Goal: Complete application form

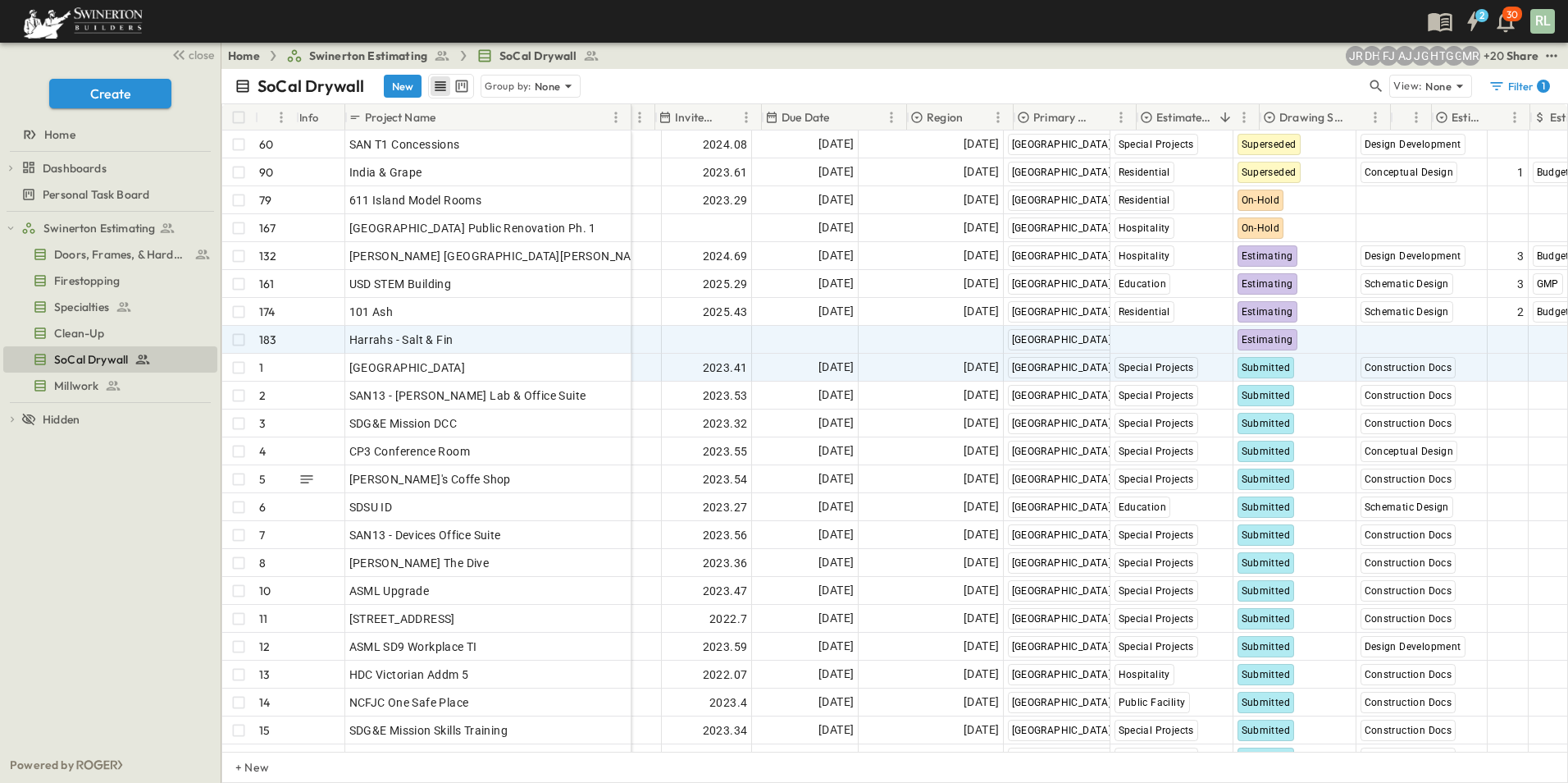
scroll to position [0, 82]
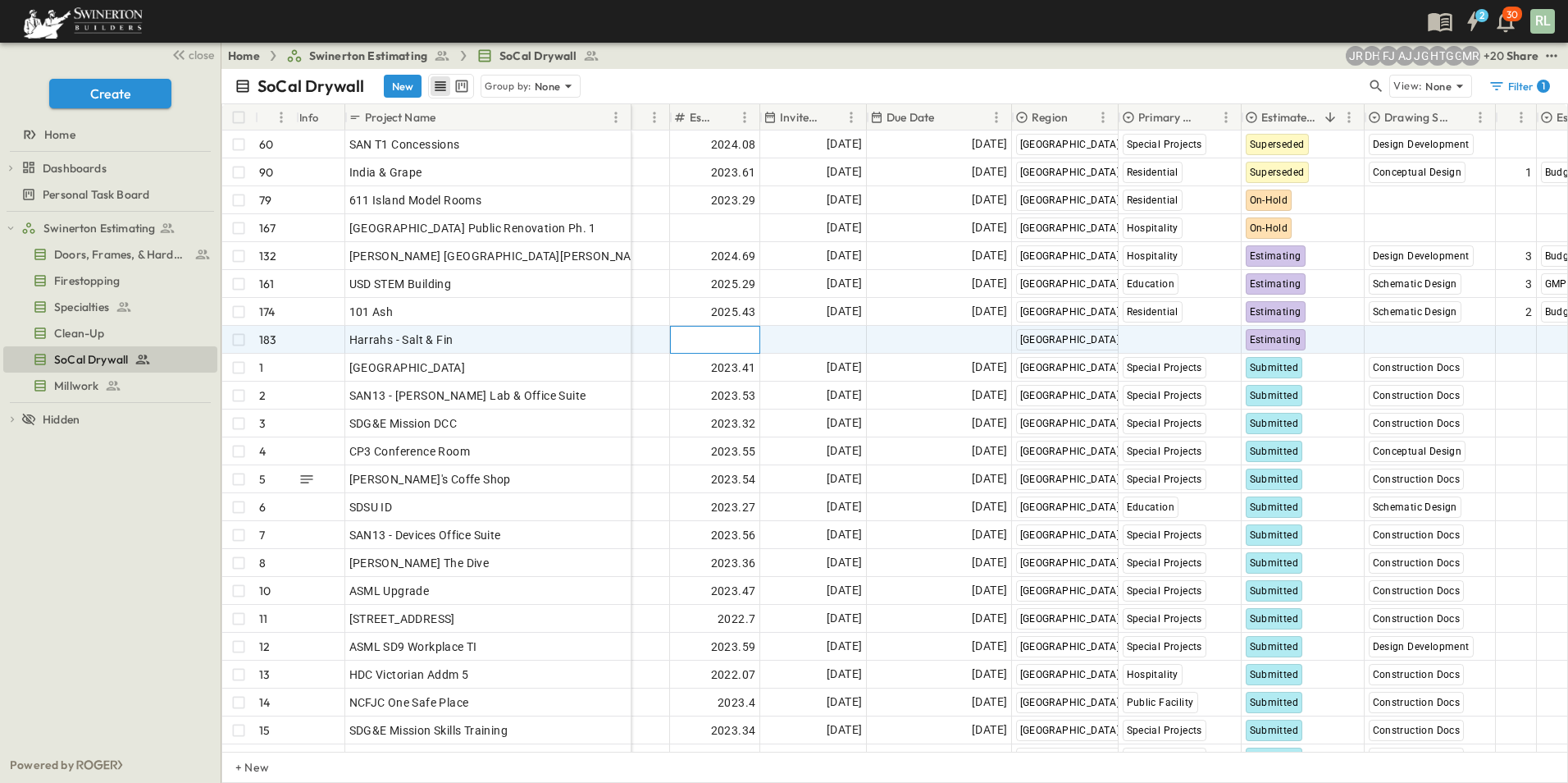
click at [726, 338] on span "Add Number" at bounding box center [723, 339] width 68 height 16
type input "*******"
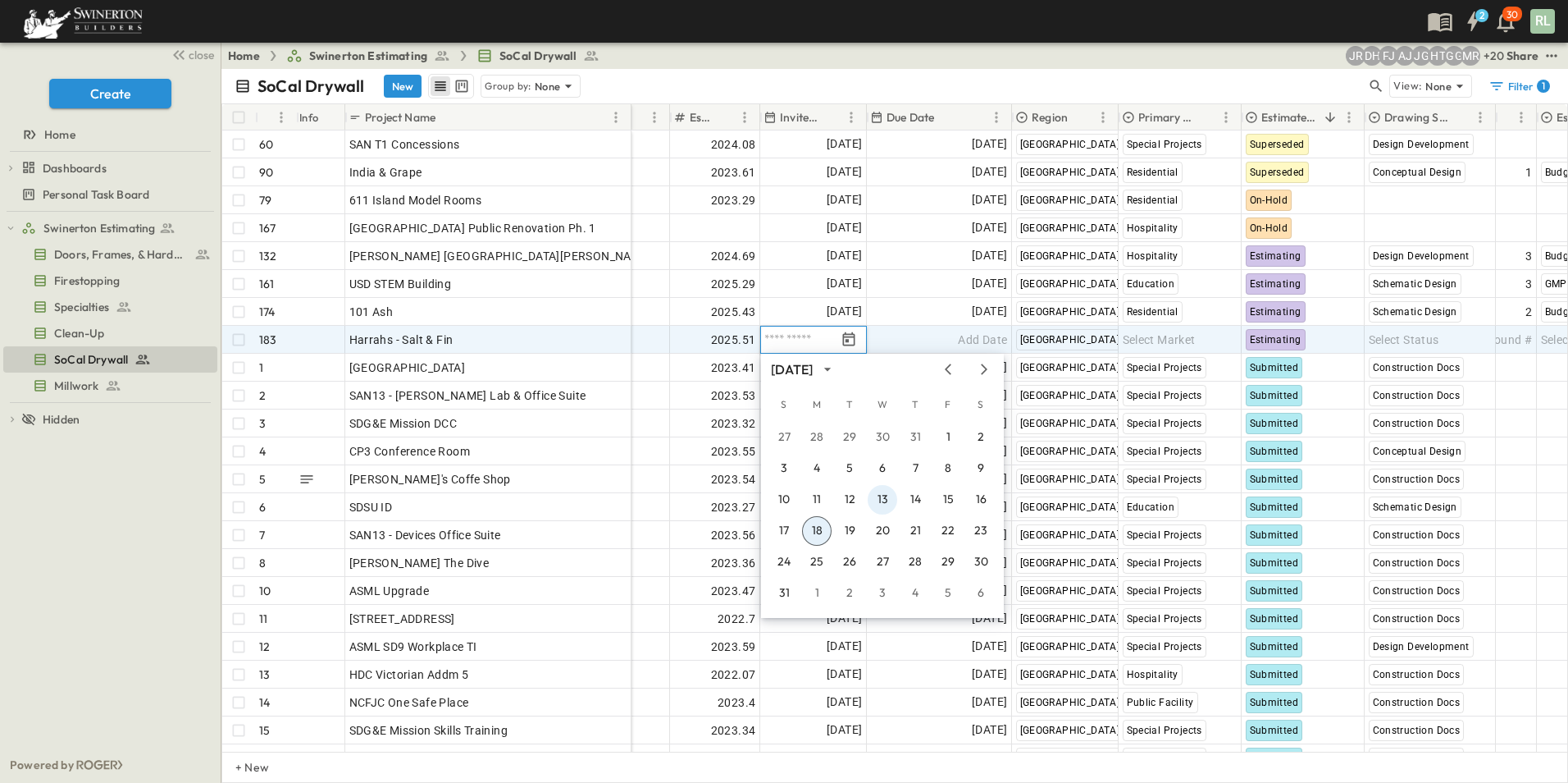
click at [890, 505] on button "13" at bounding box center [882, 499] width 29 height 29
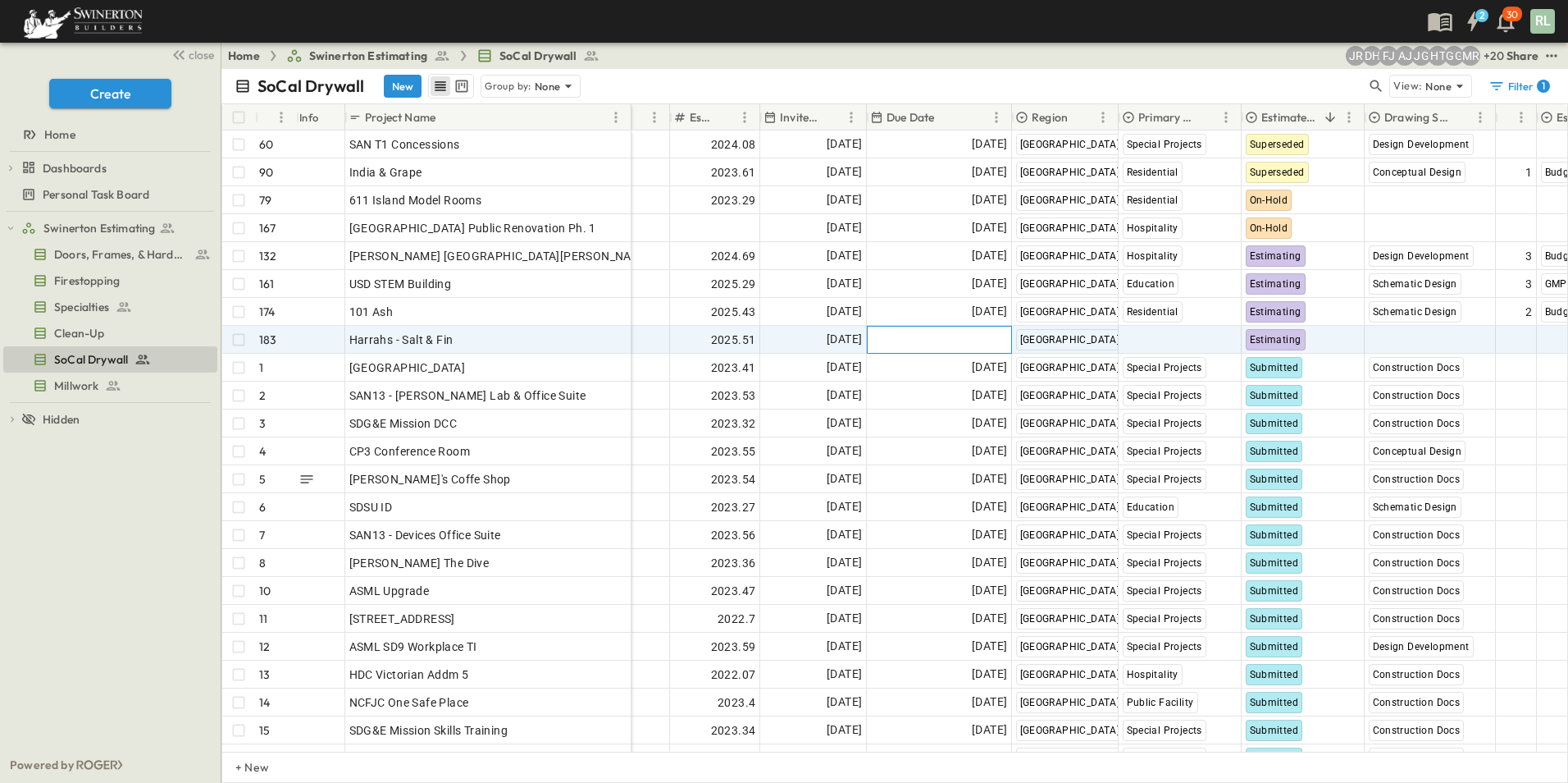
click at [906, 338] on div "Add Date" at bounding box center [939, 339] width 143 height 26
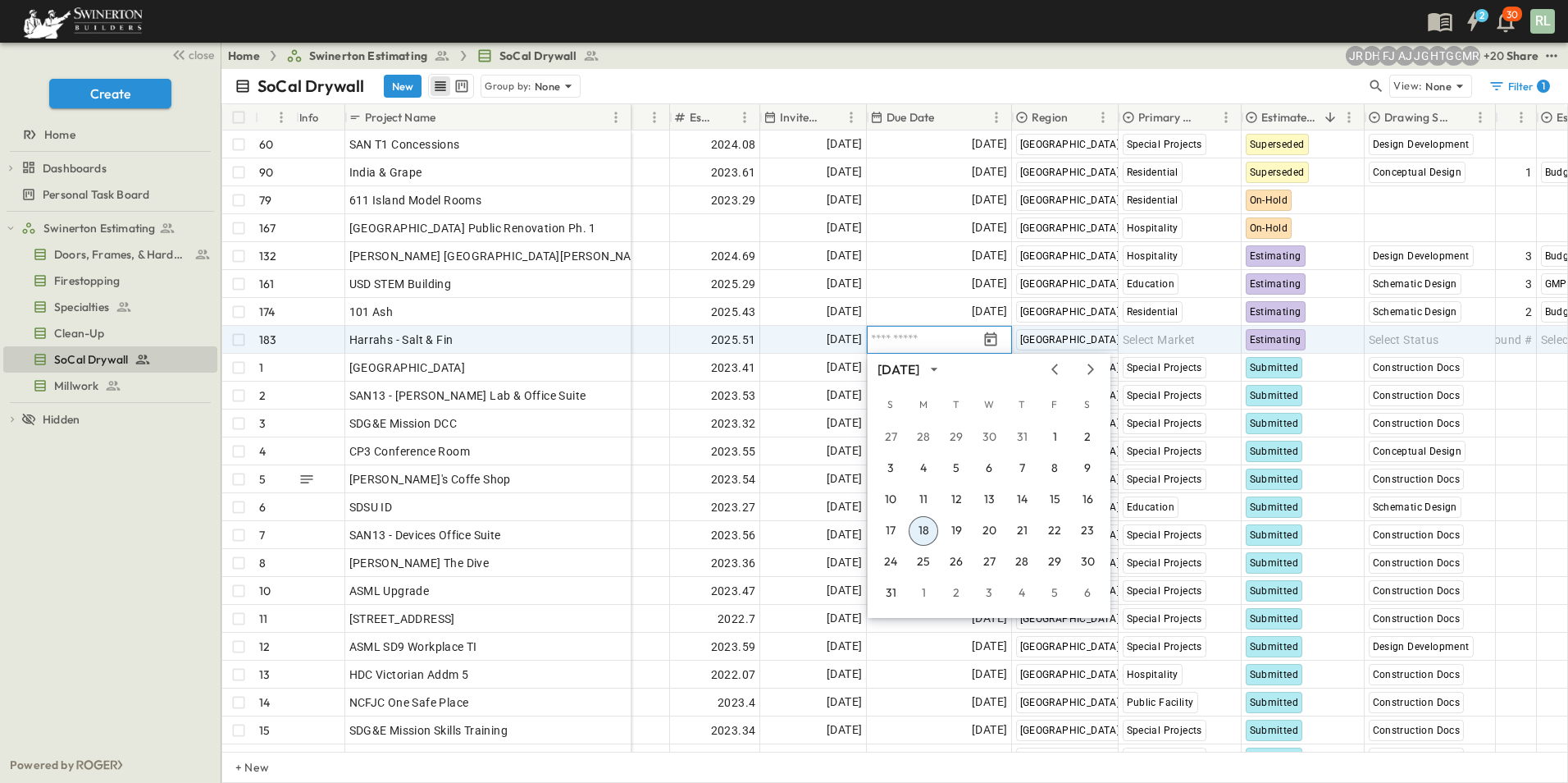
click at [923, 531] on button "18" at bounding box center [923, 530] width 29 height 29
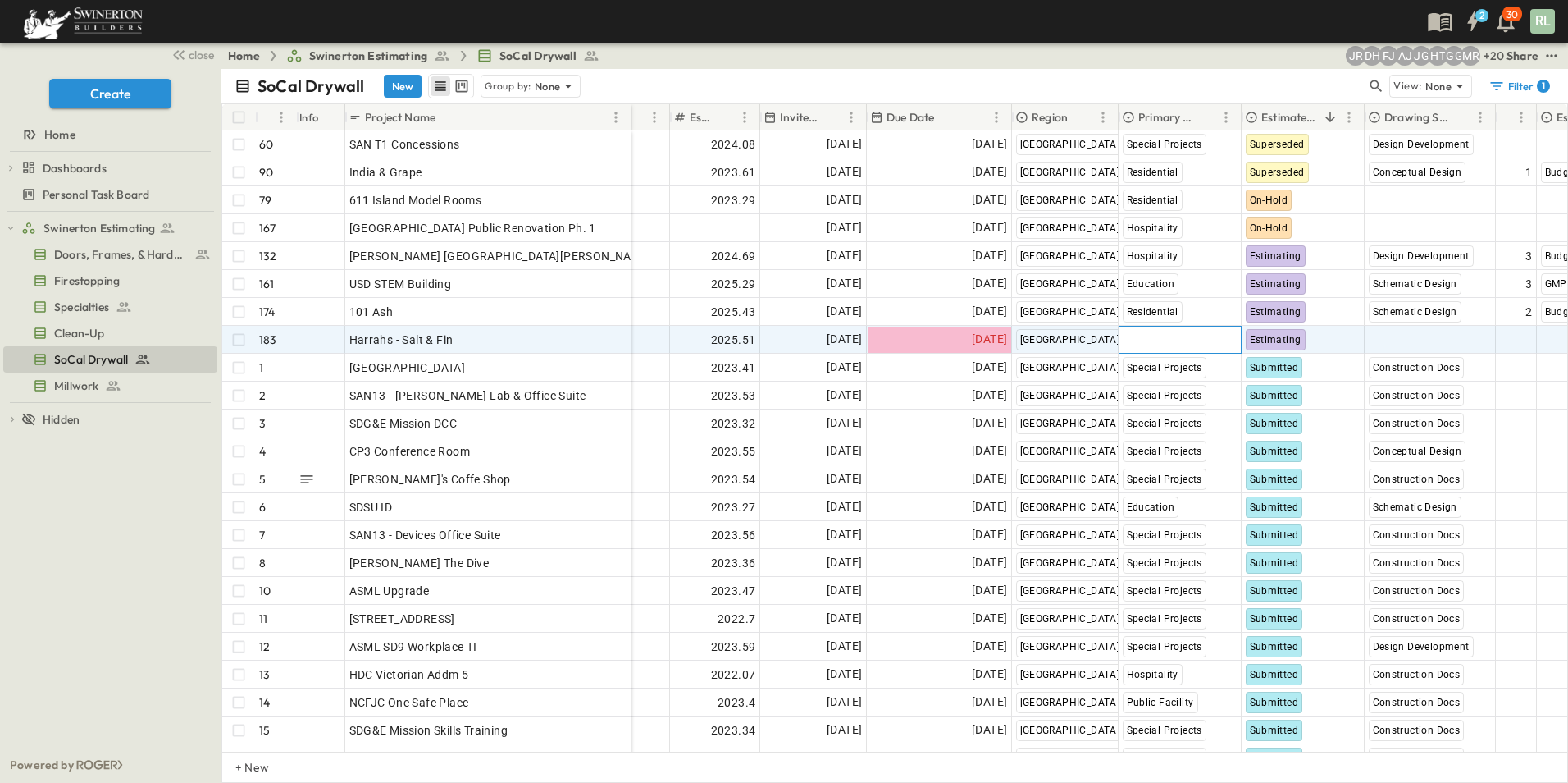
click at [1141, 336] on span "Select Market" at bounding box center [1159, 339] width 73 height 16
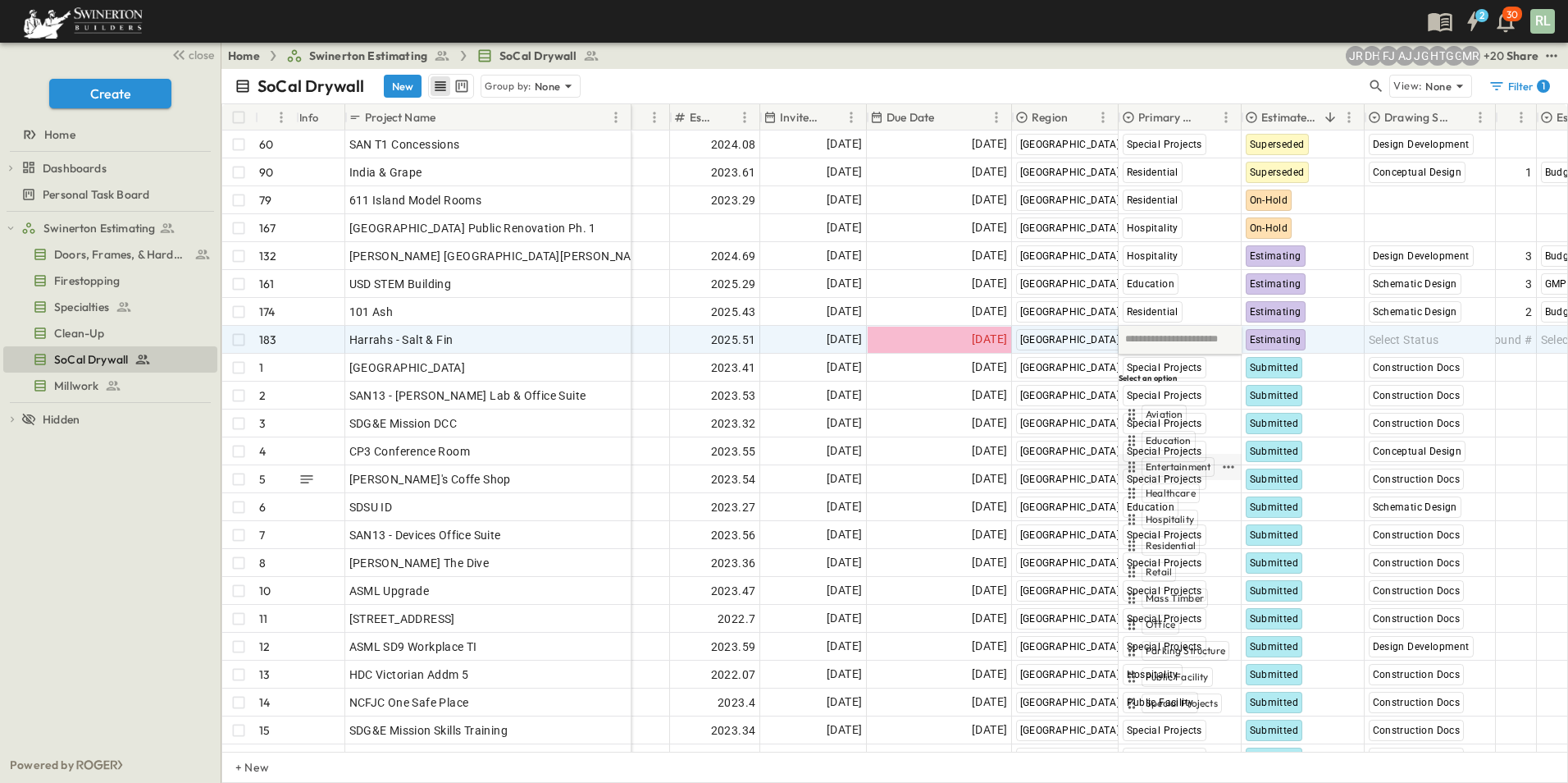
click at [1176, 461] on span "Entertainment" at bounding box center [1178, 467] width 65 height 13
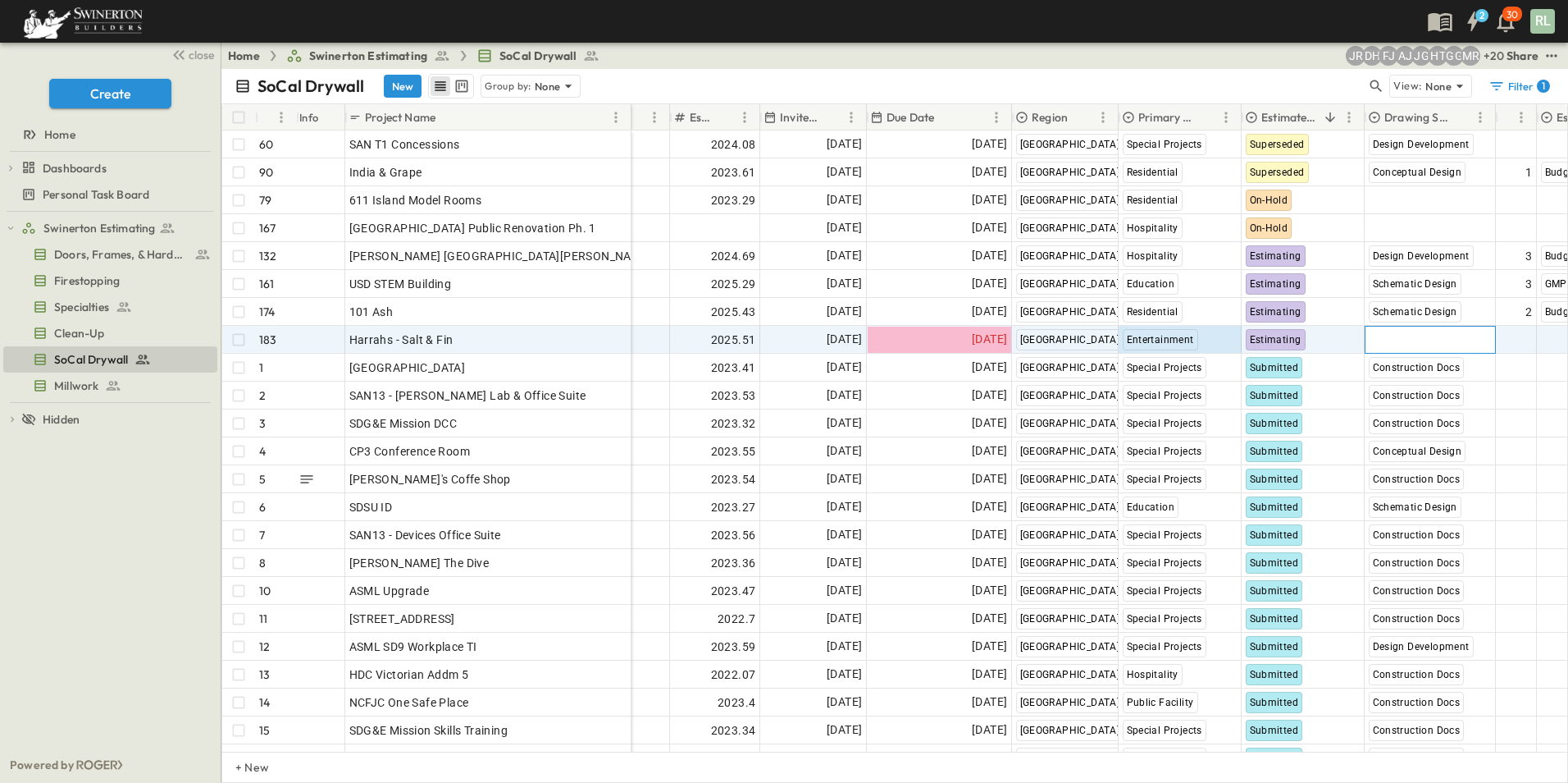
click at [1393, 347] on span "Select Status" at bounding box center [1403, 339] width 70 height 16
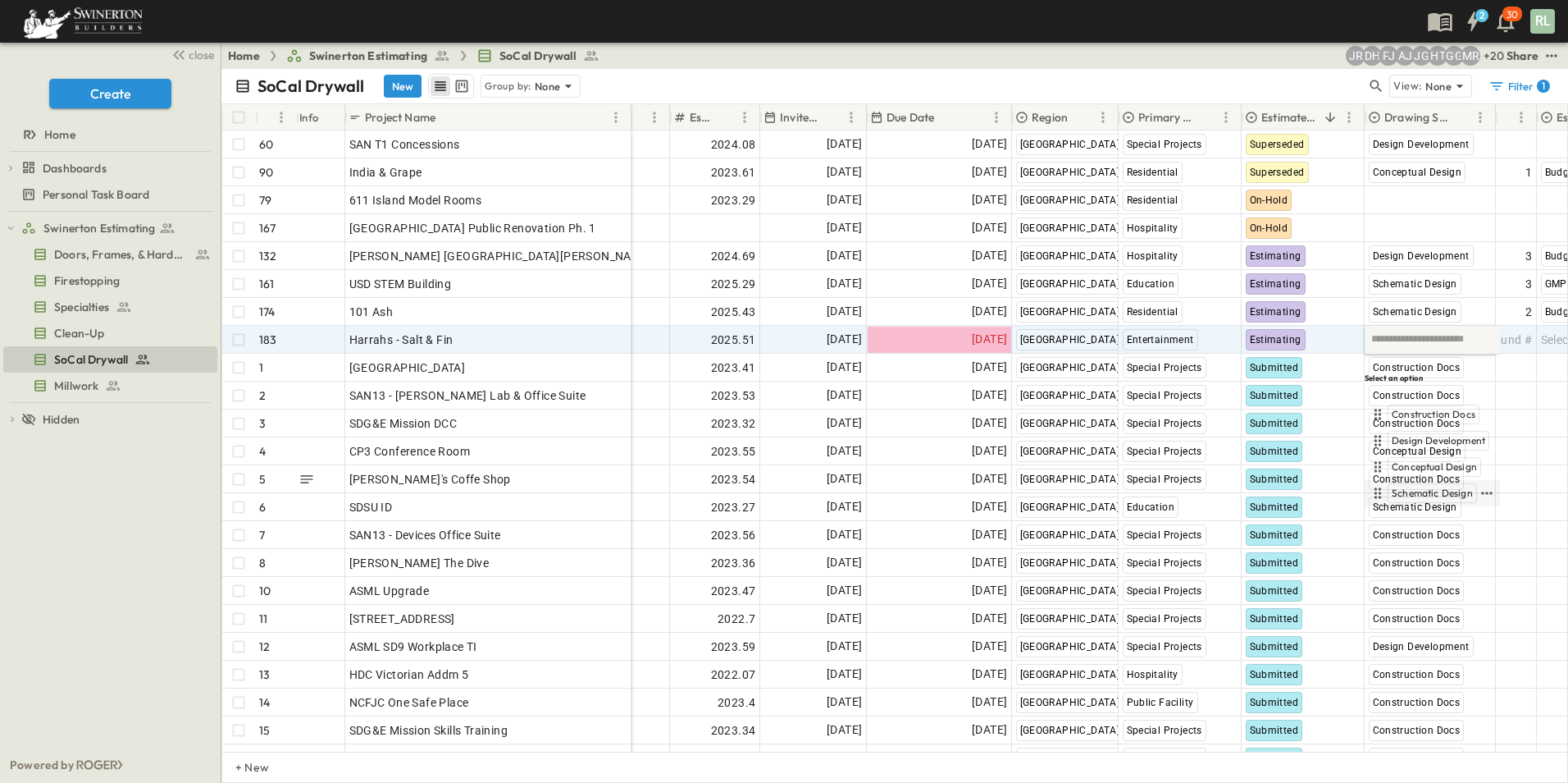
click at [1426, 486] on span "Schematic Design" at bounding box center [1432, 493] width 81 height 13
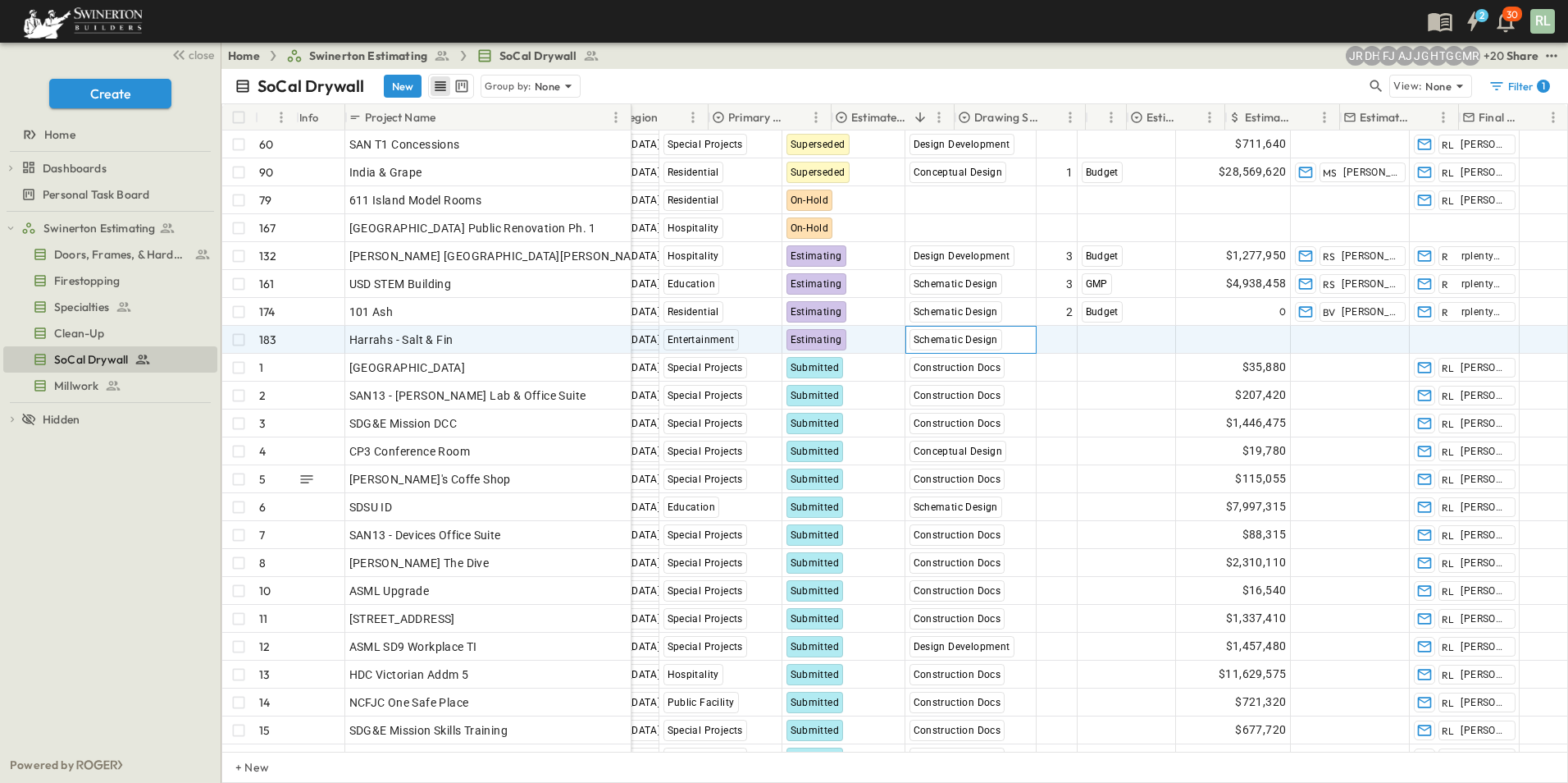
scroll to position [0, 574]
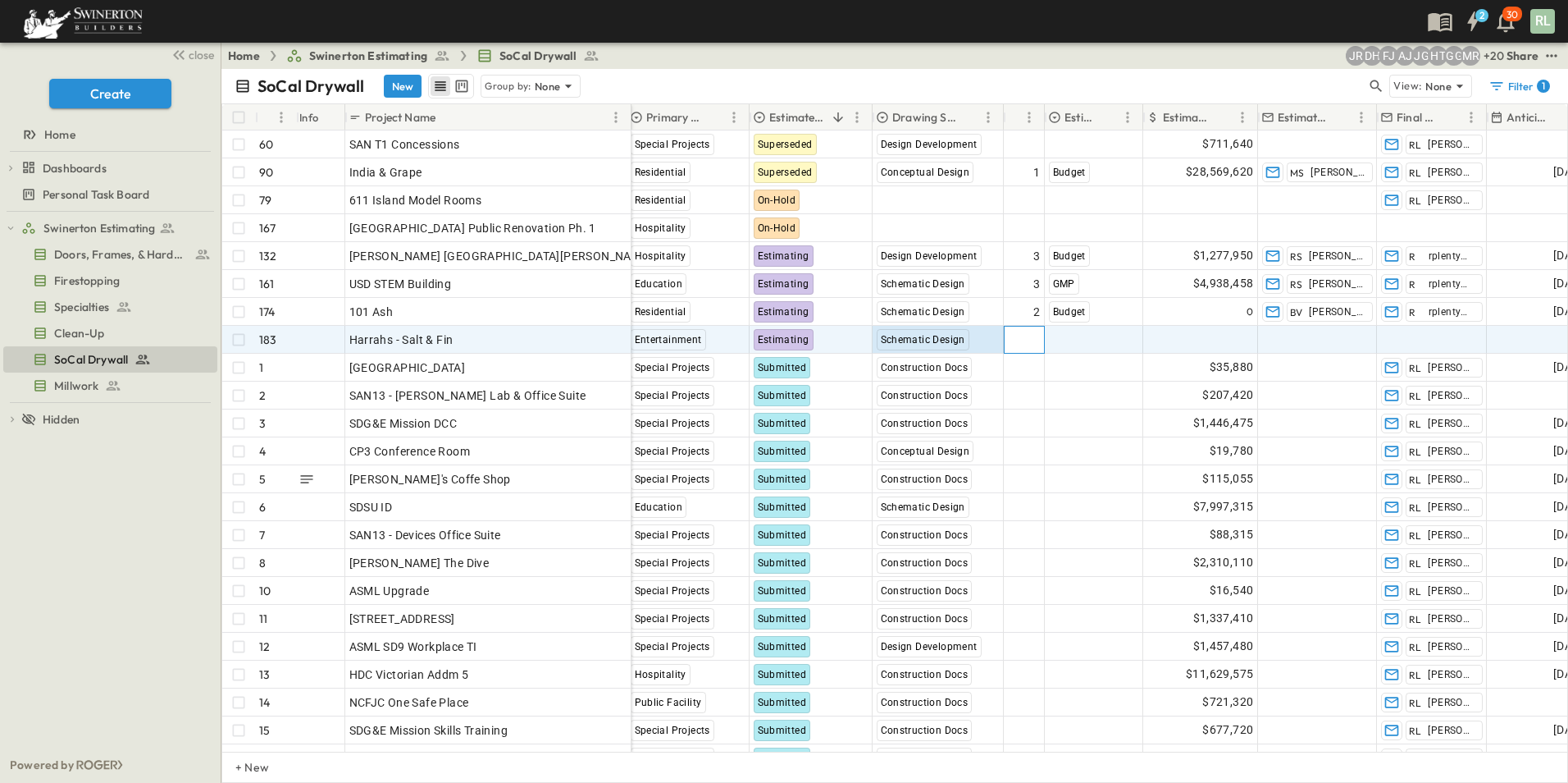
click at [1023, 338] on span "Add Round #" at bounding box center [1005, 339] width 69 height 16
type input "*"
click at [1096, 343] on span "Select Bid Type" at bounding box center [1089, 339] width 81 height 16
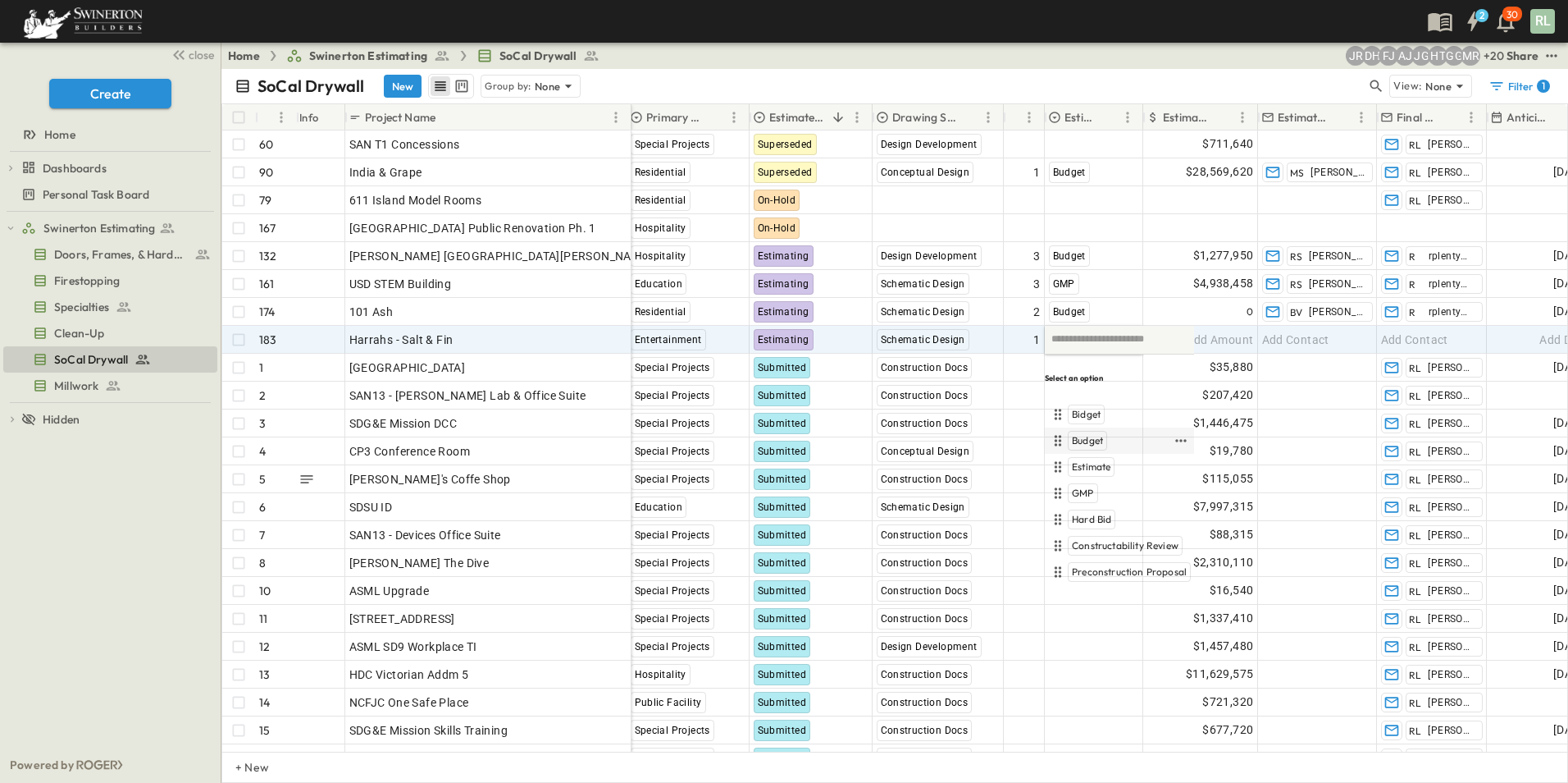
click at [1088, 434] on span "Budget" at bounding box center [1087, 440] width 31 height 13
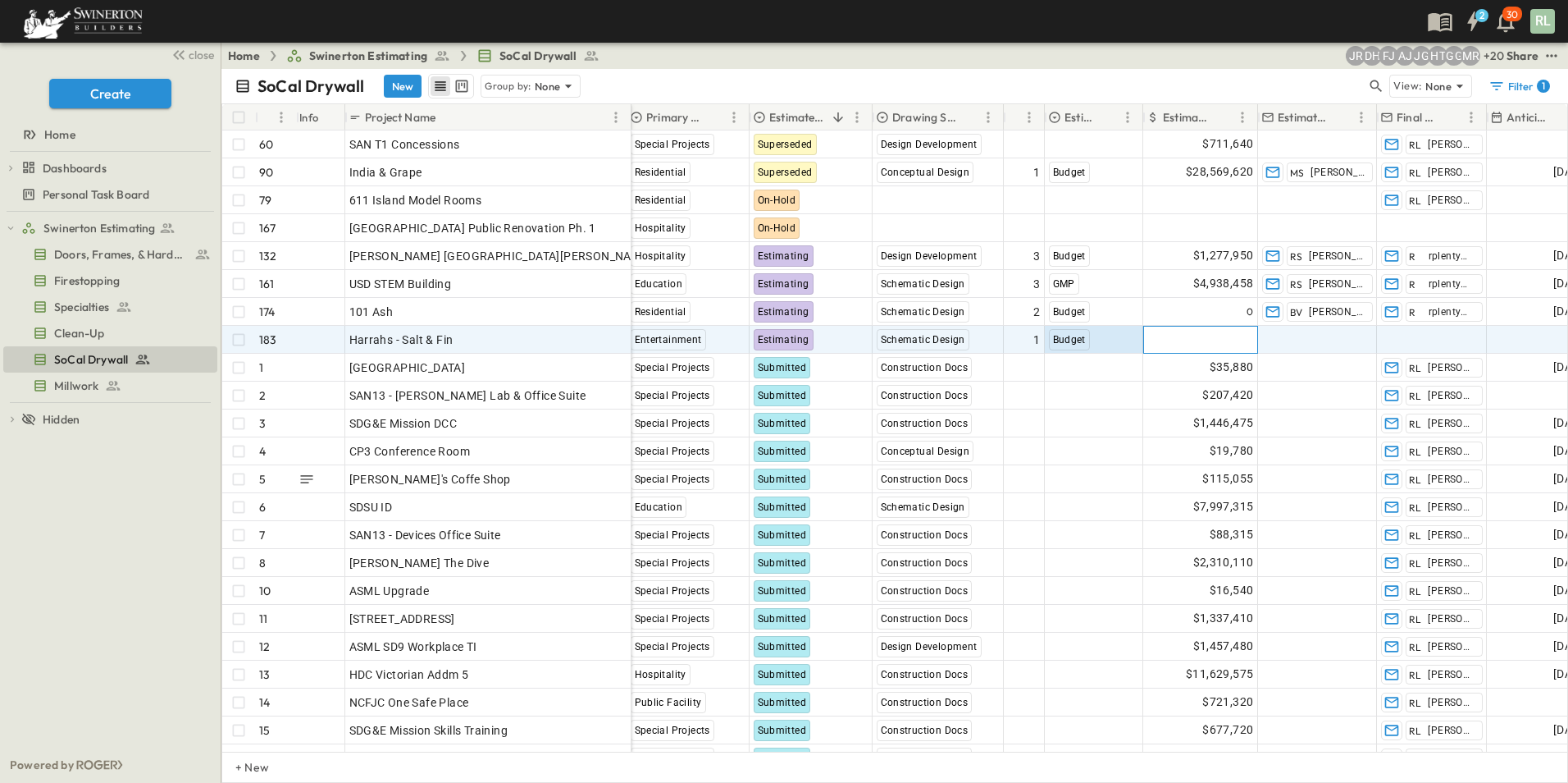
click at [1229, 344] on span "Add Amount" at bounding box center [1221, 339] width 68 height 16
type input "******"
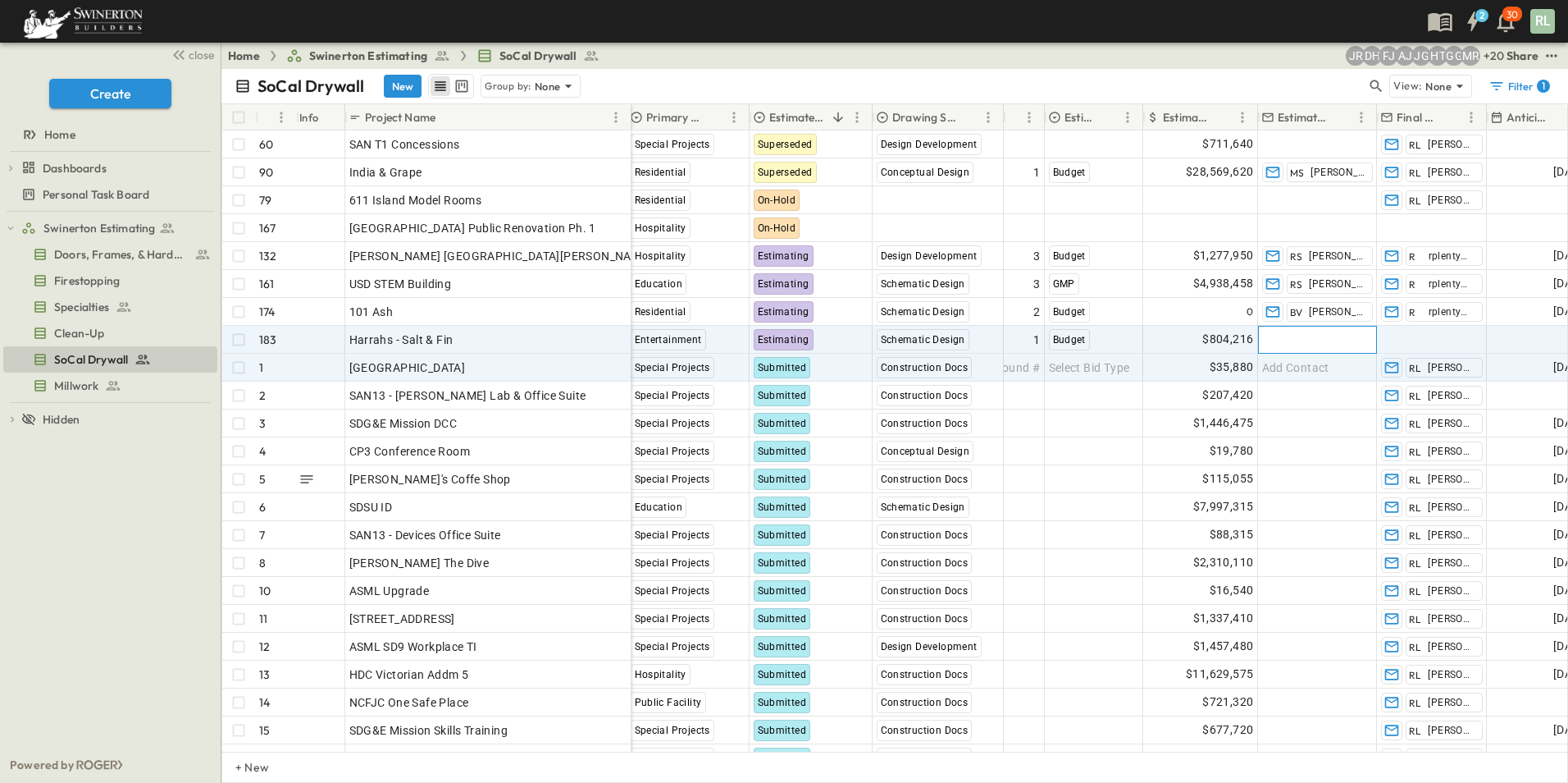
click at [1309, 345] on span "Add Contact" at bounding box center [1296, 339] width 68 height 16
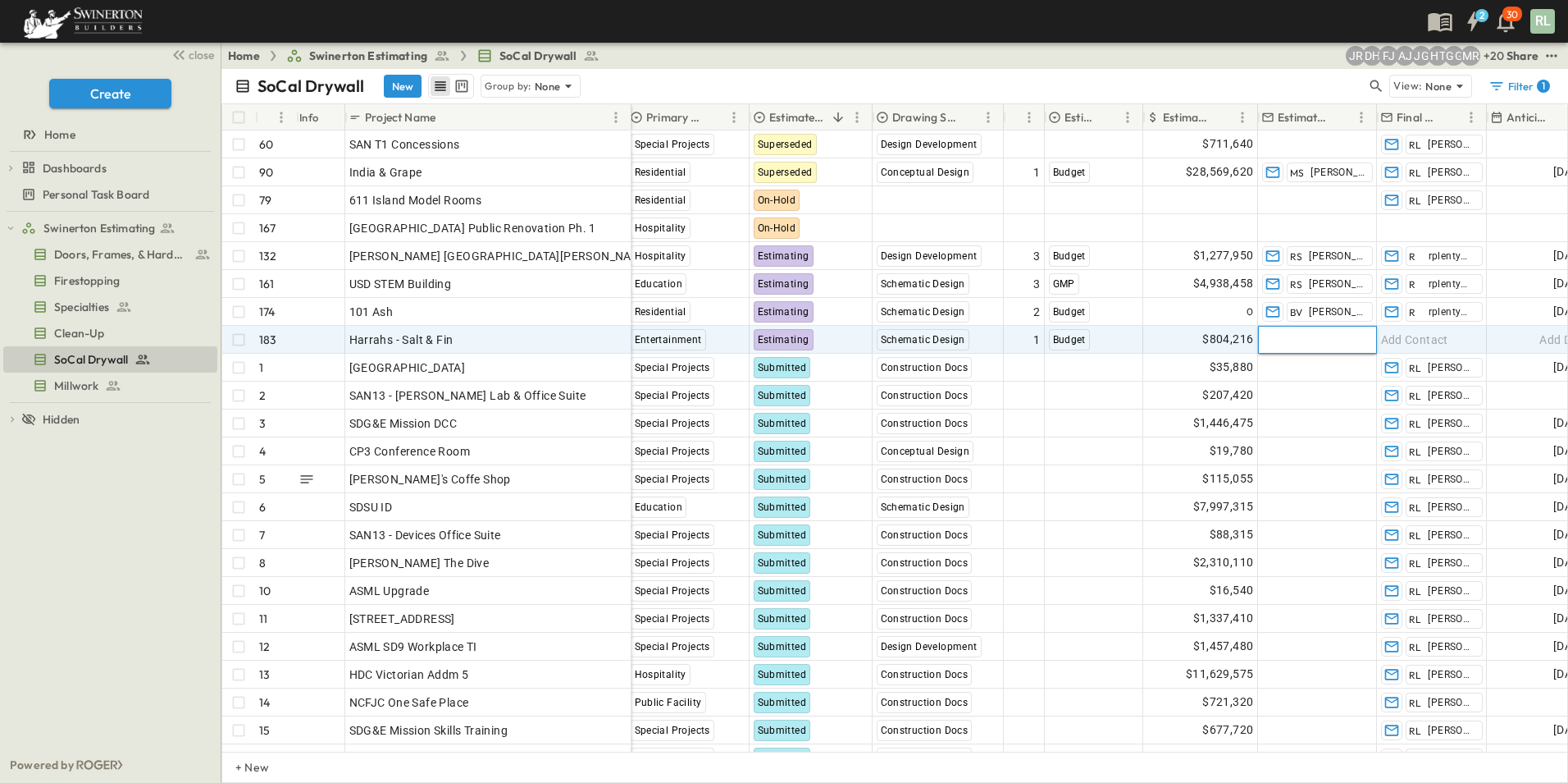
type input "*"
type input "******"
click at [1370, 422] on p "[PERSON_NAME], [PERSON_NAME][EMAIL_ADDRESS][PERSON_NAME][PERSON_NAME][DOMAIN_NA…" at bounding box center [1577, 430] width 573 height 16
click at [1411, 340] on span "Add Contact" at bounding box center [1415, 339] width 68 height 16
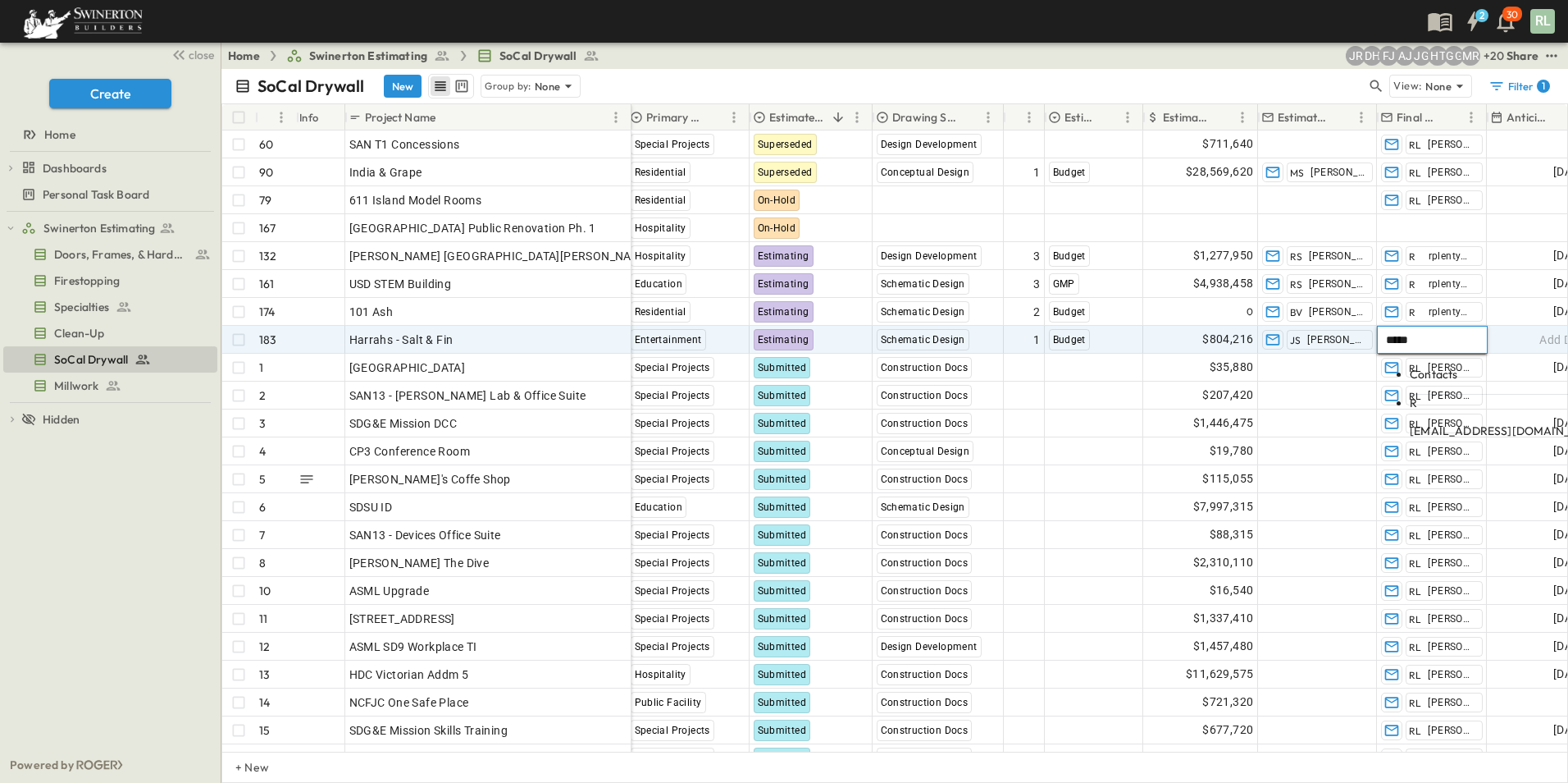
type input "*****"
click at [1419, 423] on span "[EMAIL_ADDRESS][DOMAIN_NAME]" at bounding box center [1508, 430] width 198 height 15
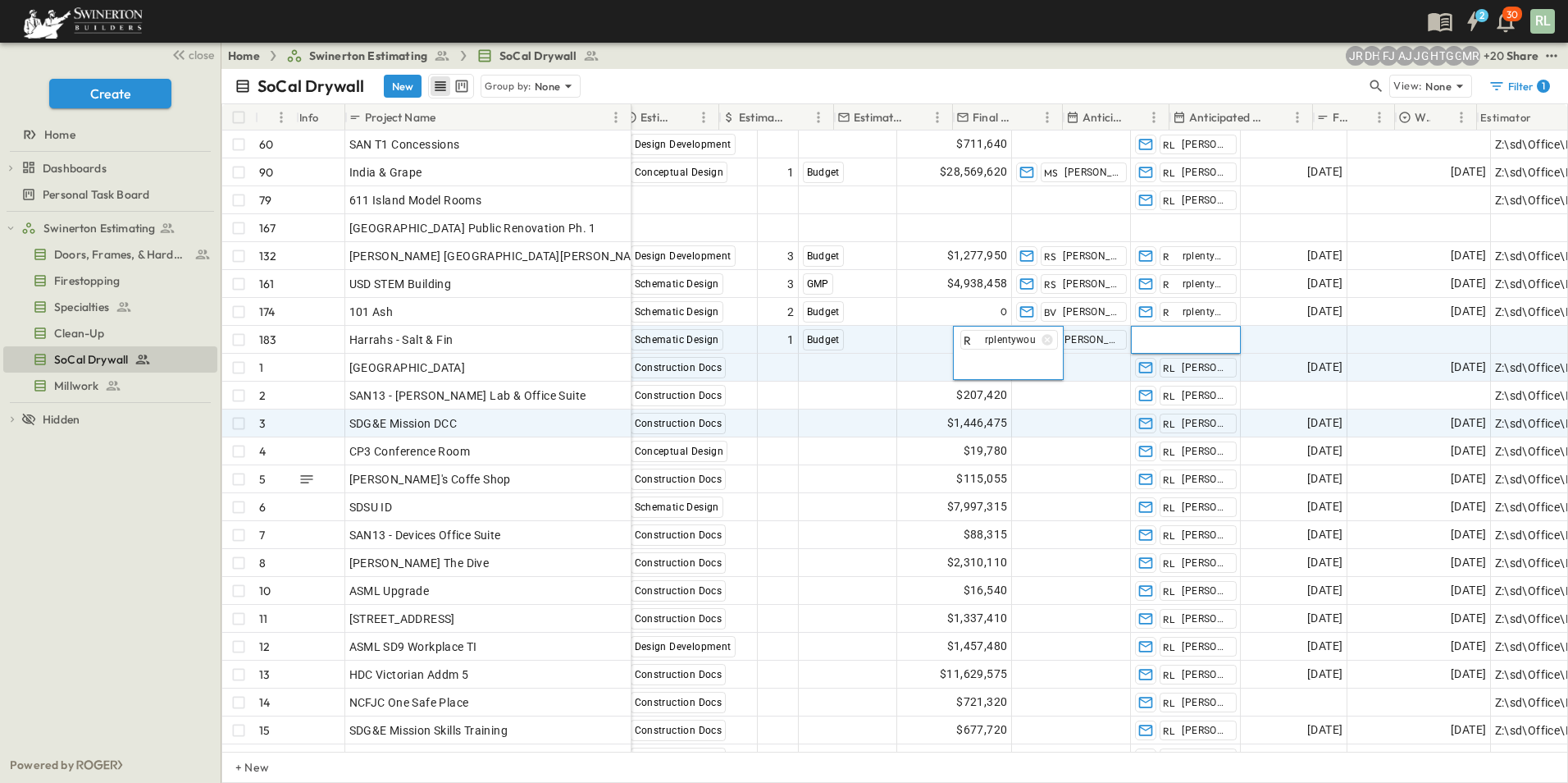
scroll to position [0, 1064]
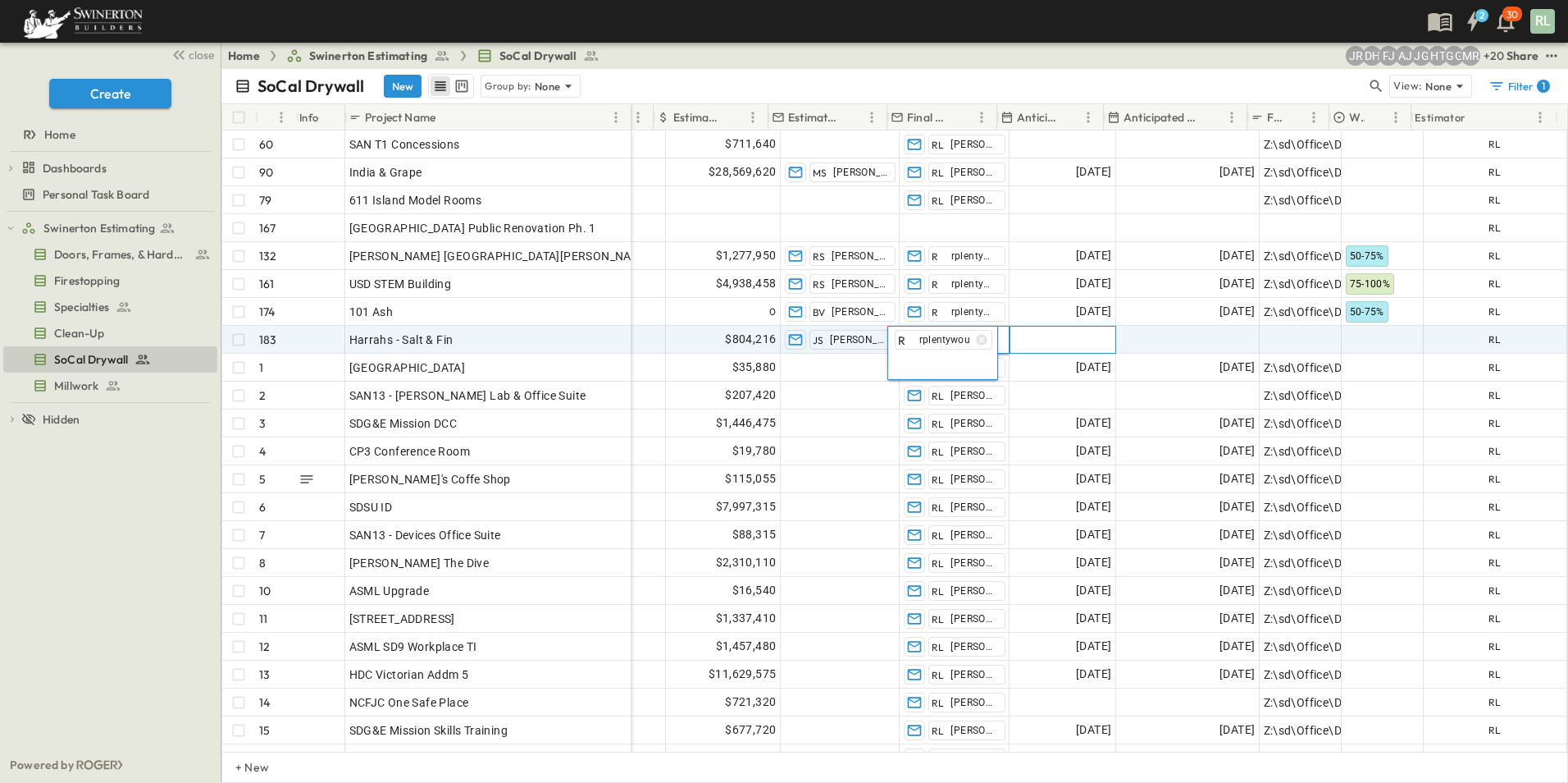
click at [1047, 348] on div "Add Date" at bounding box center [1063, 339] width 105 height 26
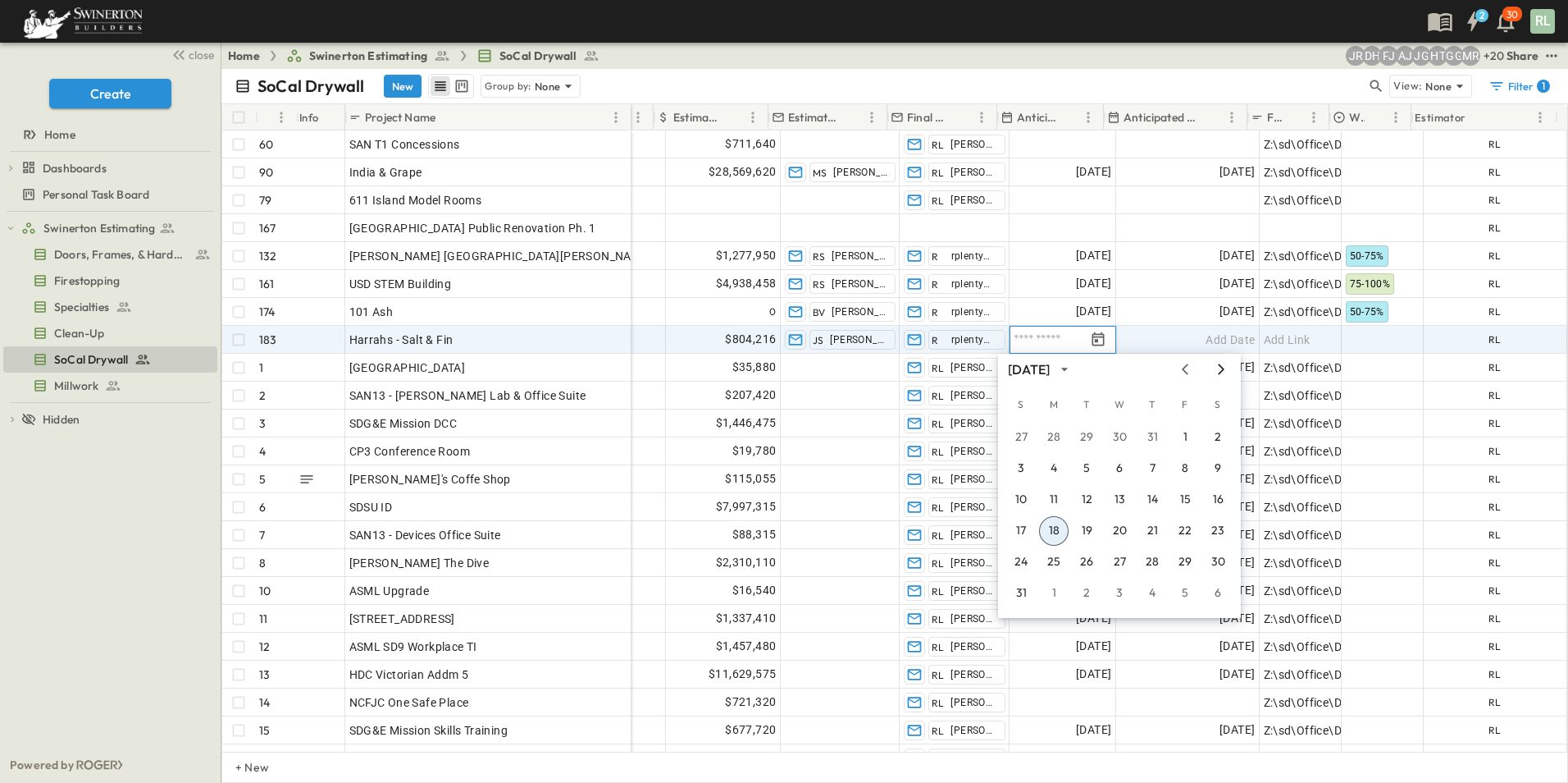
click at [1220, 369] on icon "Next month" at bounding box center [1221, 369] width 20 height 13
click at [1217, 369] on icon "Next month" at bounding box center [1221, 369] width 20 height 13
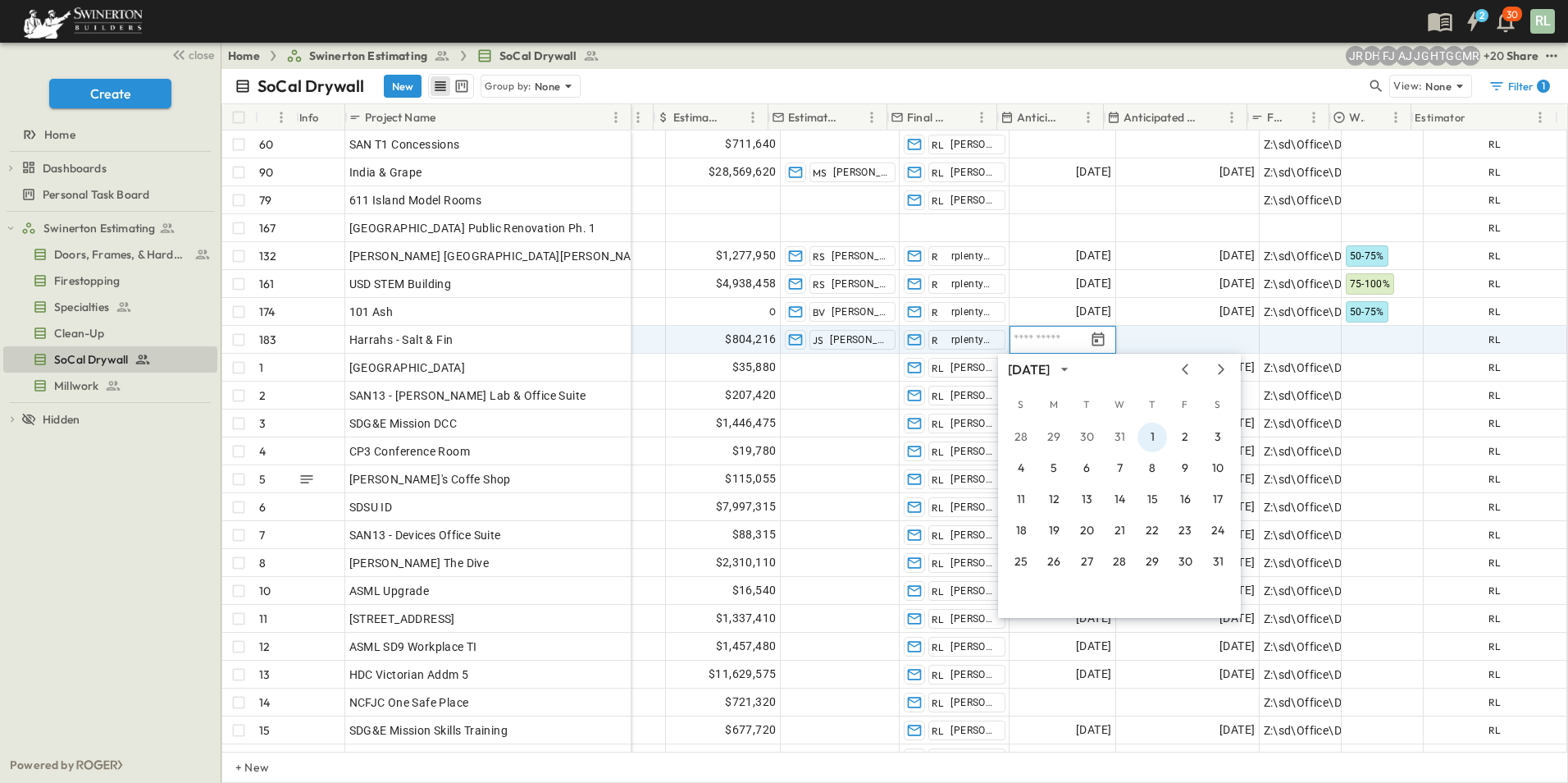
click at [1148, 439] on button "1" at bounding box center [1152, 436] width 29 height 29
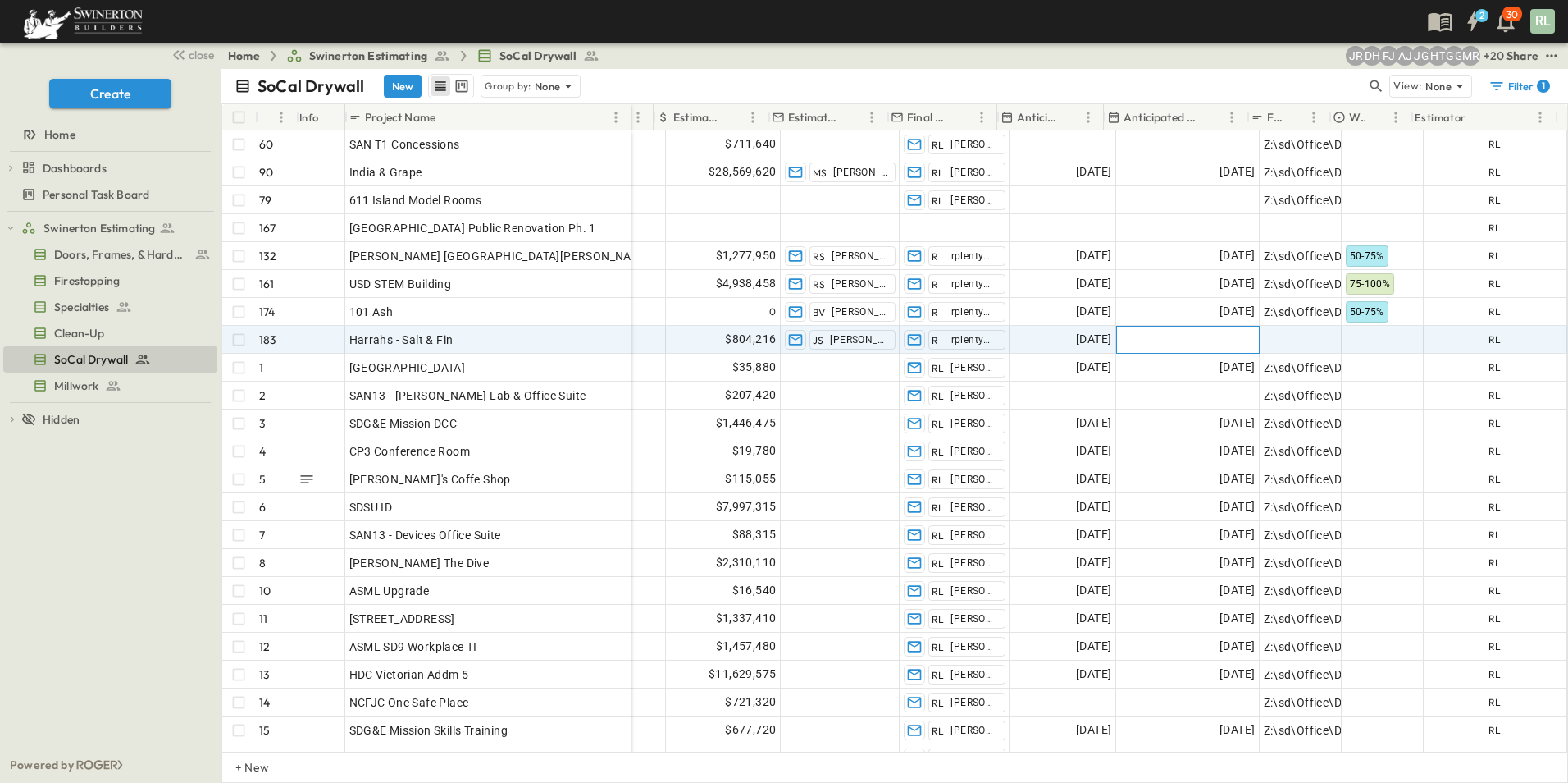
click at [1183, 335] on div "Add Date" at bounding box center [1188, 339] width 142 height 26
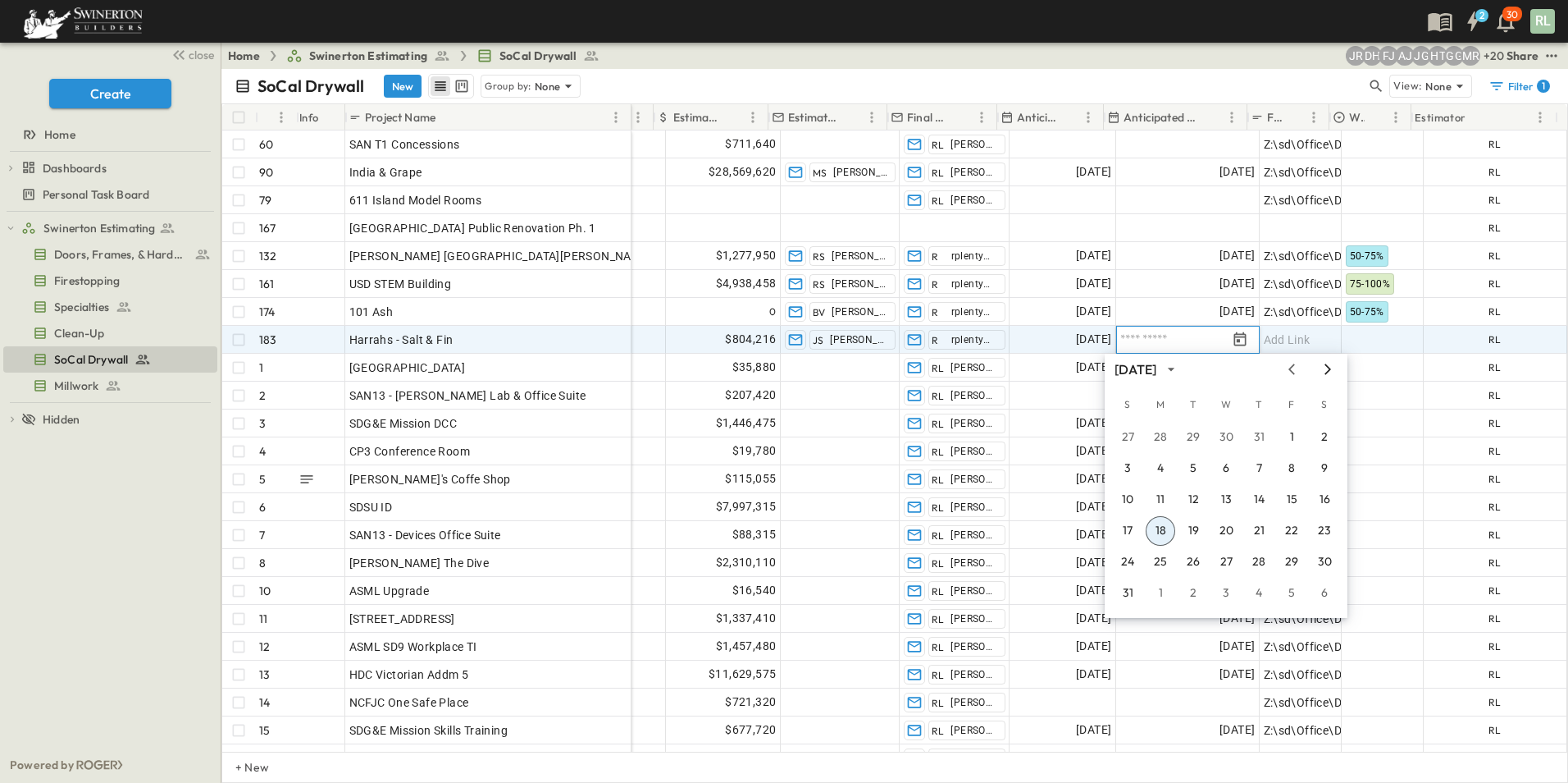
click at [1328, 372] on icon "Next month" at bounding box center [1328, 369] width 20 height 13
click at [1328, 371] on icon "Next month" at bounding box center [1328, 369] width 6 height 11
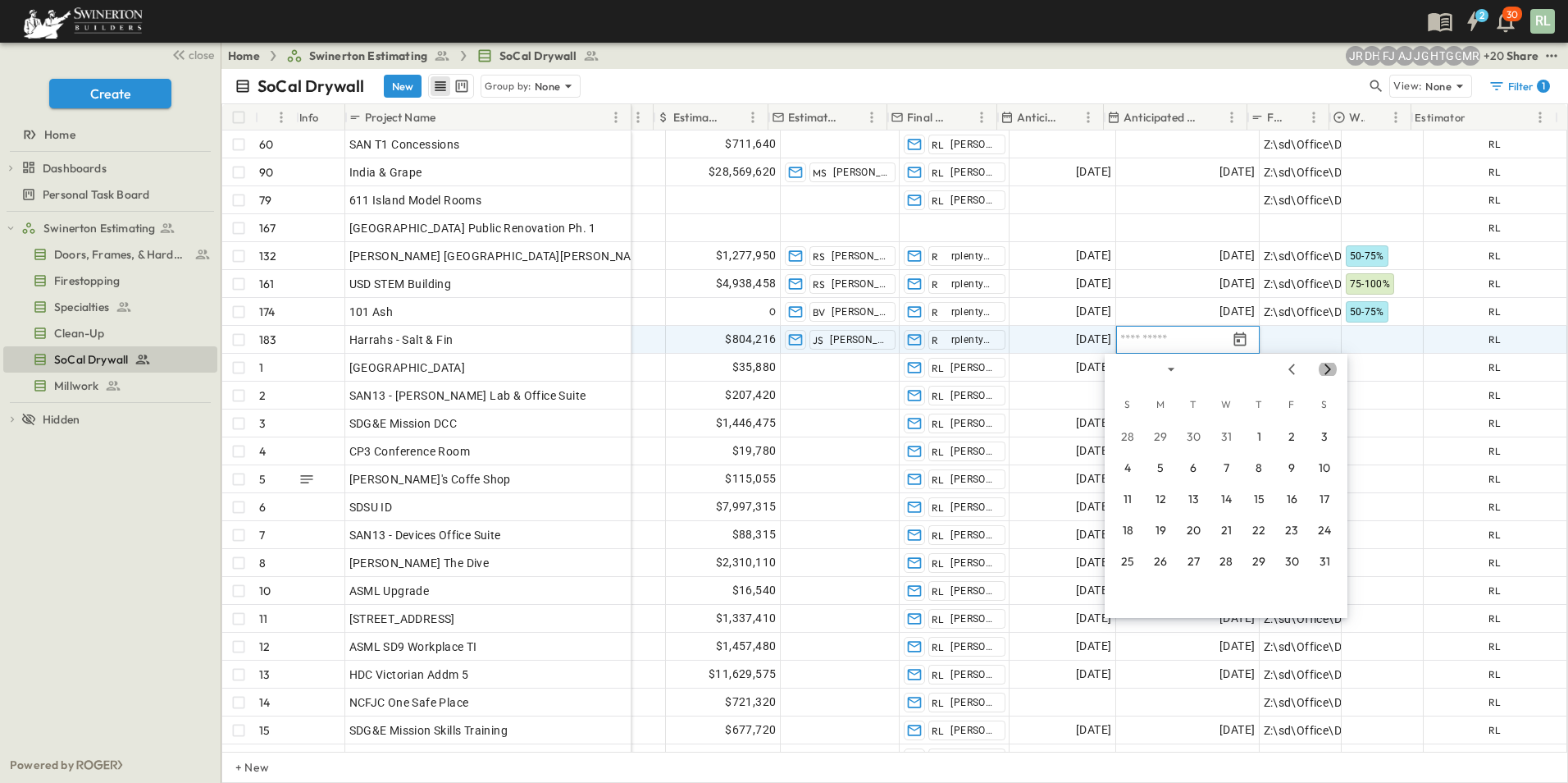
click at [1328, 371] on icon "Next month" at bounding box center [1328, 369] width 6 height 11
click at [1328, 370] on icon "Next month" at bounding box center [1328, 369] width 6 height 11
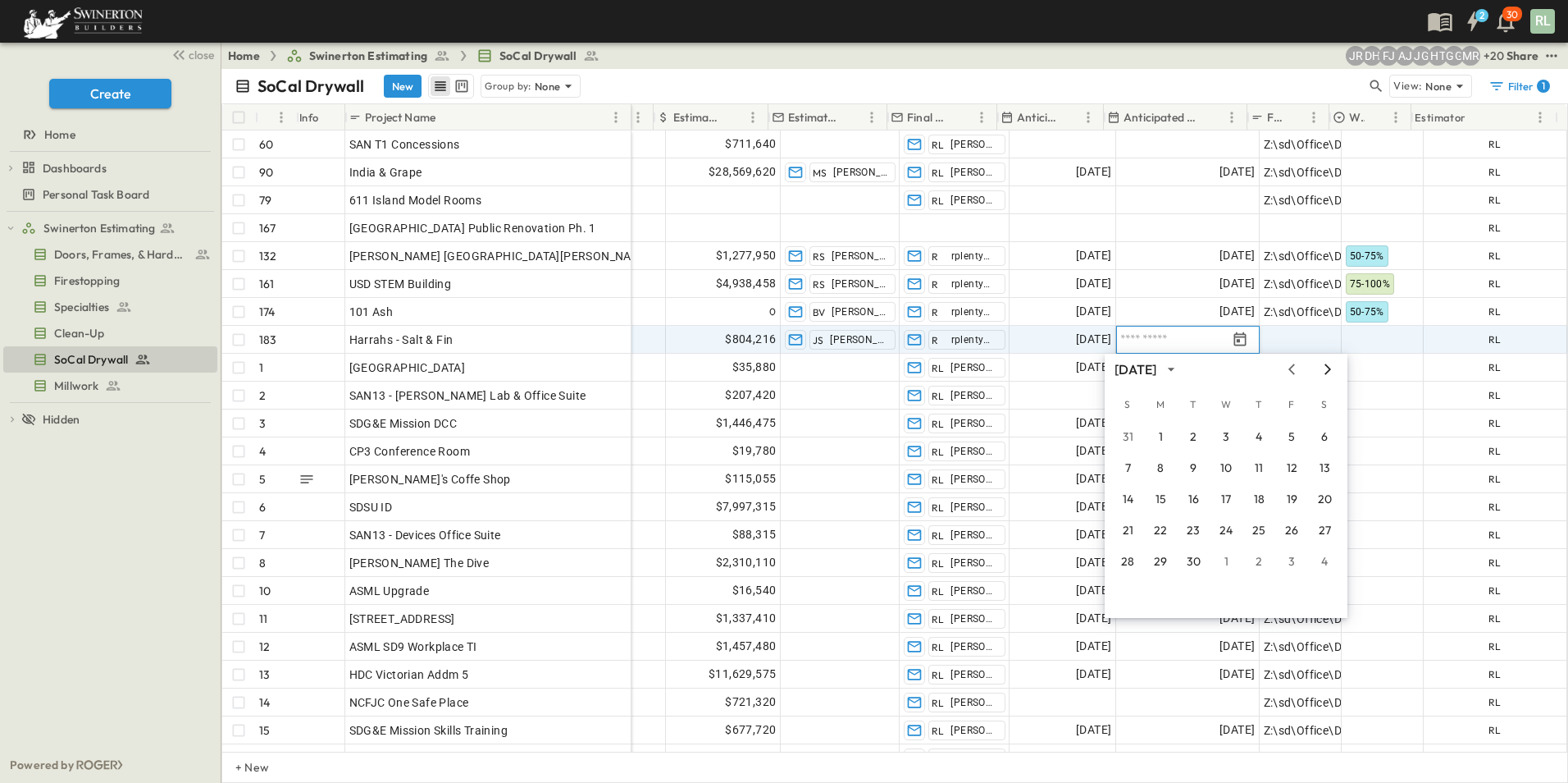
click at [1325, 371] on icon "Next month" at bounding box center [1328, 369] width 20 height 13
click at [1294, 371] on icon "Previous month" at bounding box center [1292, 369] width 20 height 13
click at [1192, 563] on button "30" at bounding box center [1193, 561] width 29 height 29
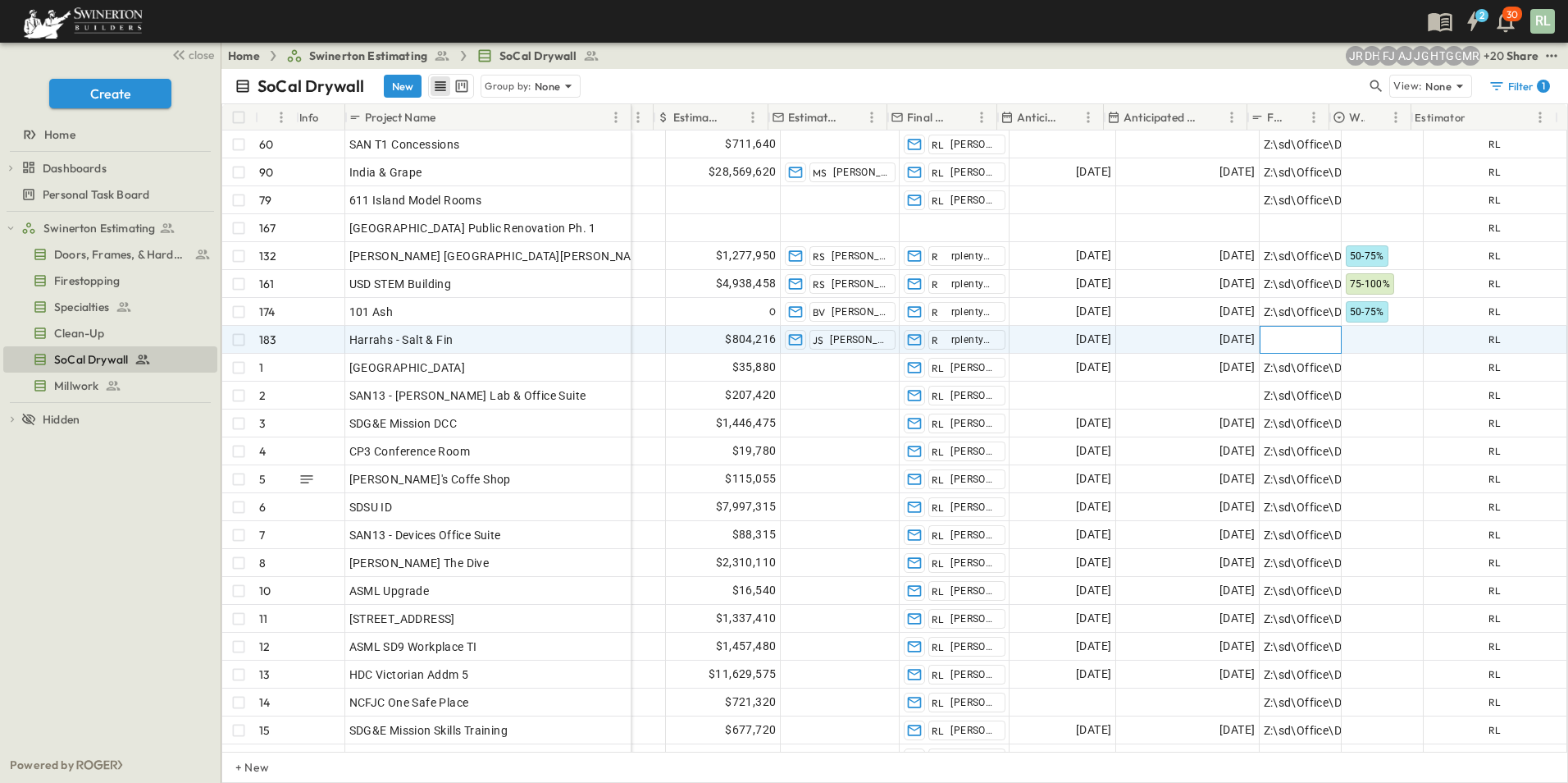
click at [1269, 347] on span "Add Link" at bounding box center [1287, 339] width 47 height 16
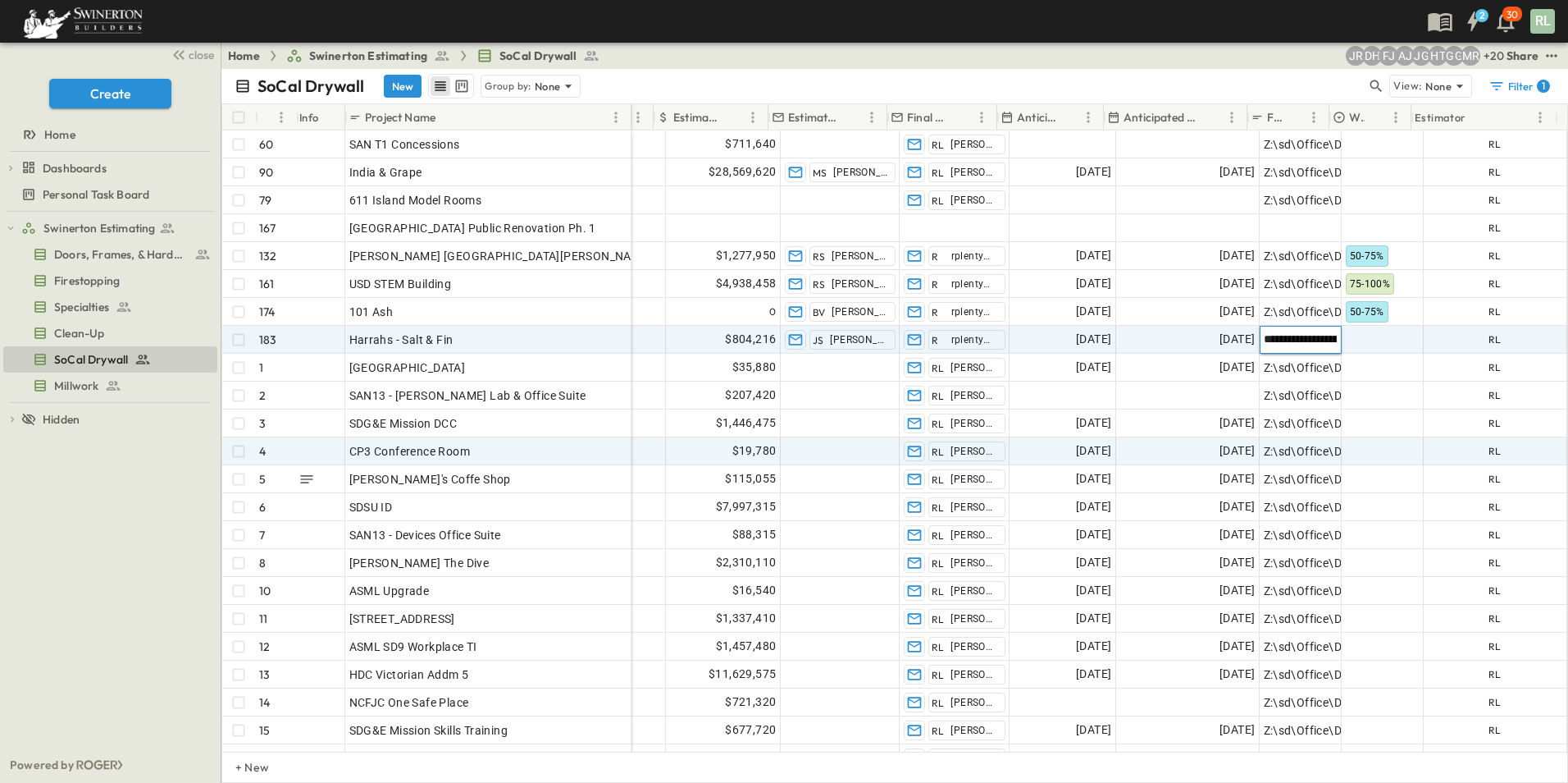
scroll to position [0, 314]
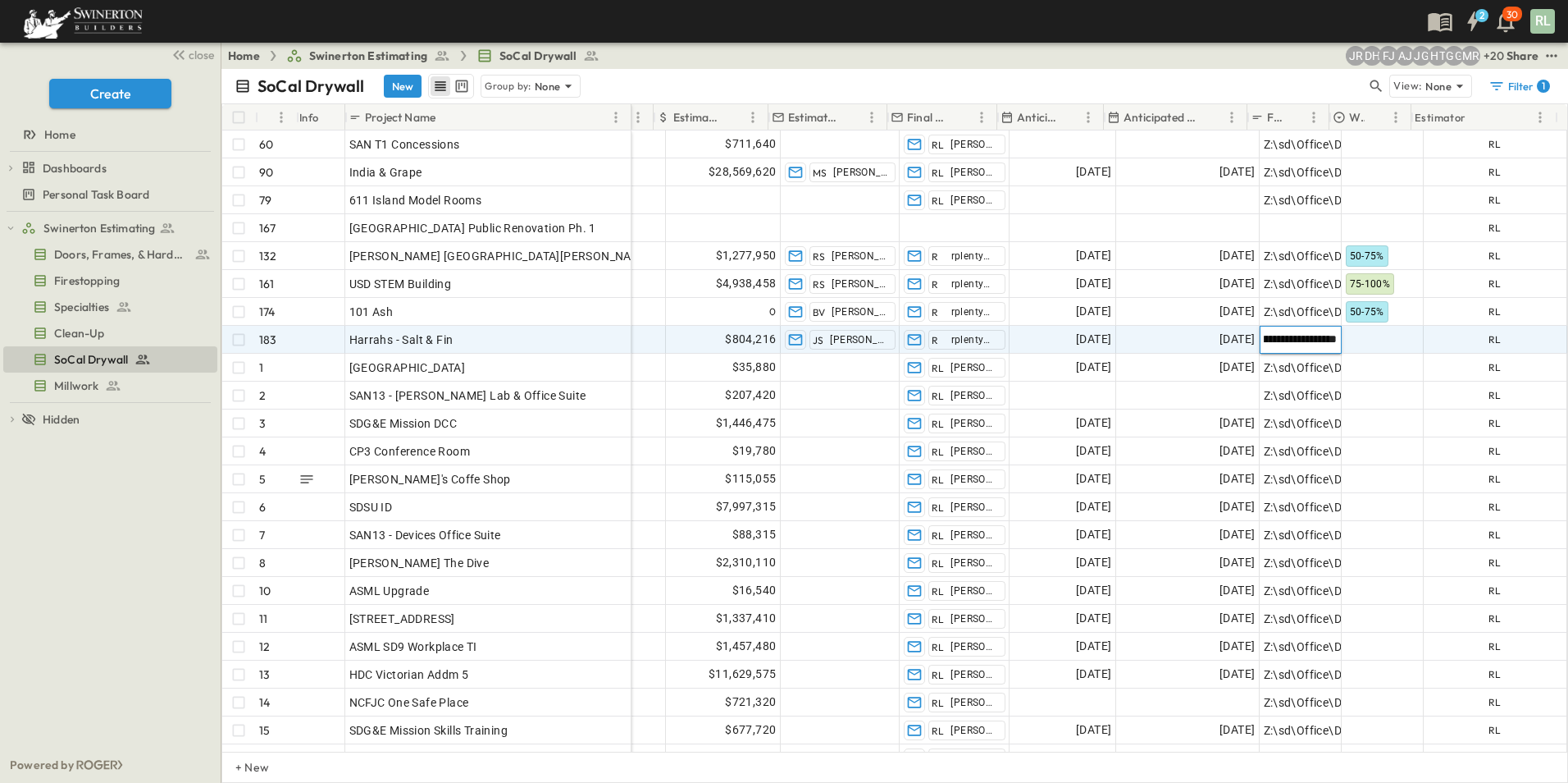
type input "**********"
click at [1364, 338] on div at bounding box center [1383, 339] width 80 height 26
click at [1370, 408] on span "75-100%" at bounding box center [1375, 414] width 37 height 13
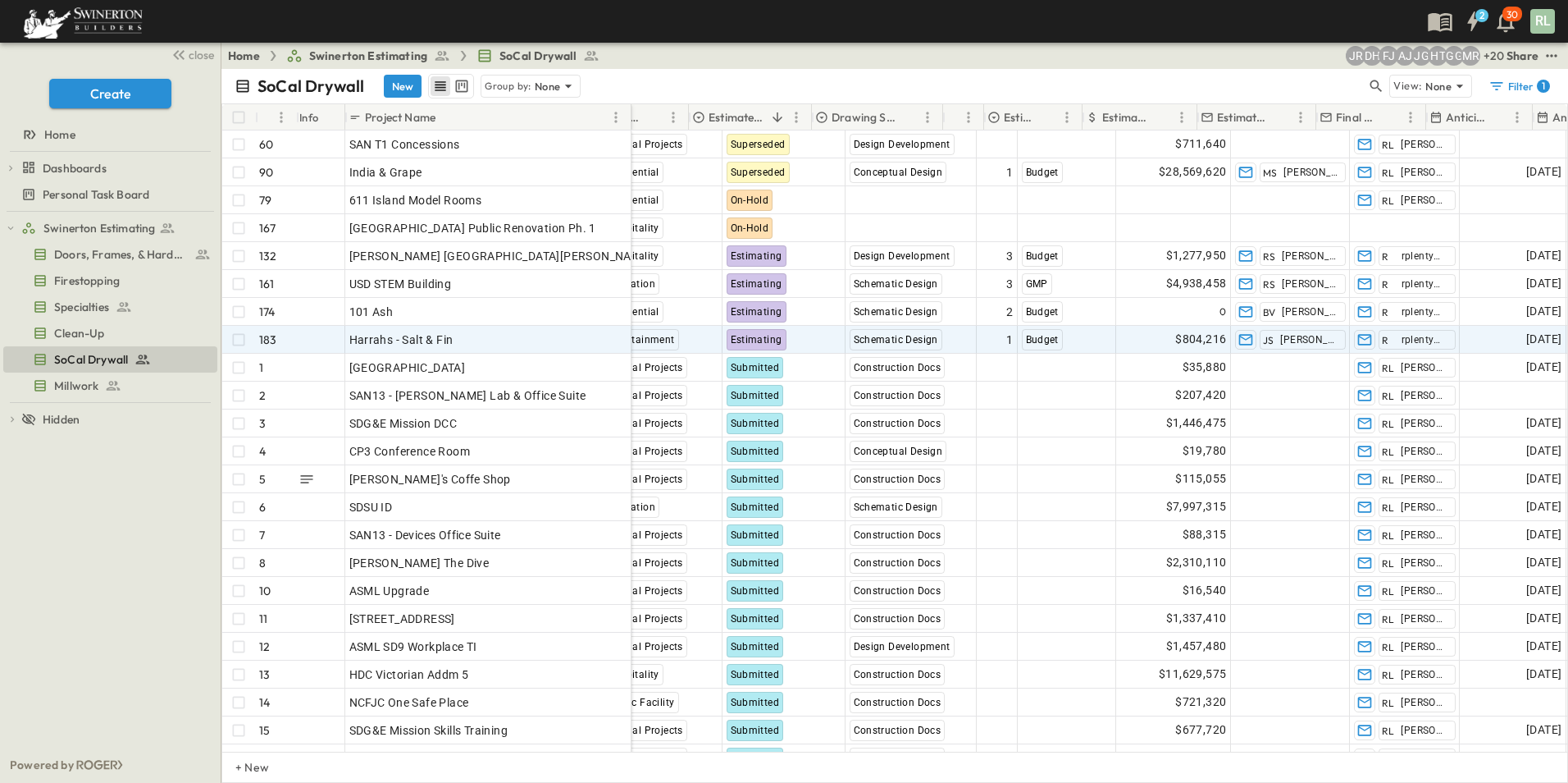
scroll to position [0, 572]
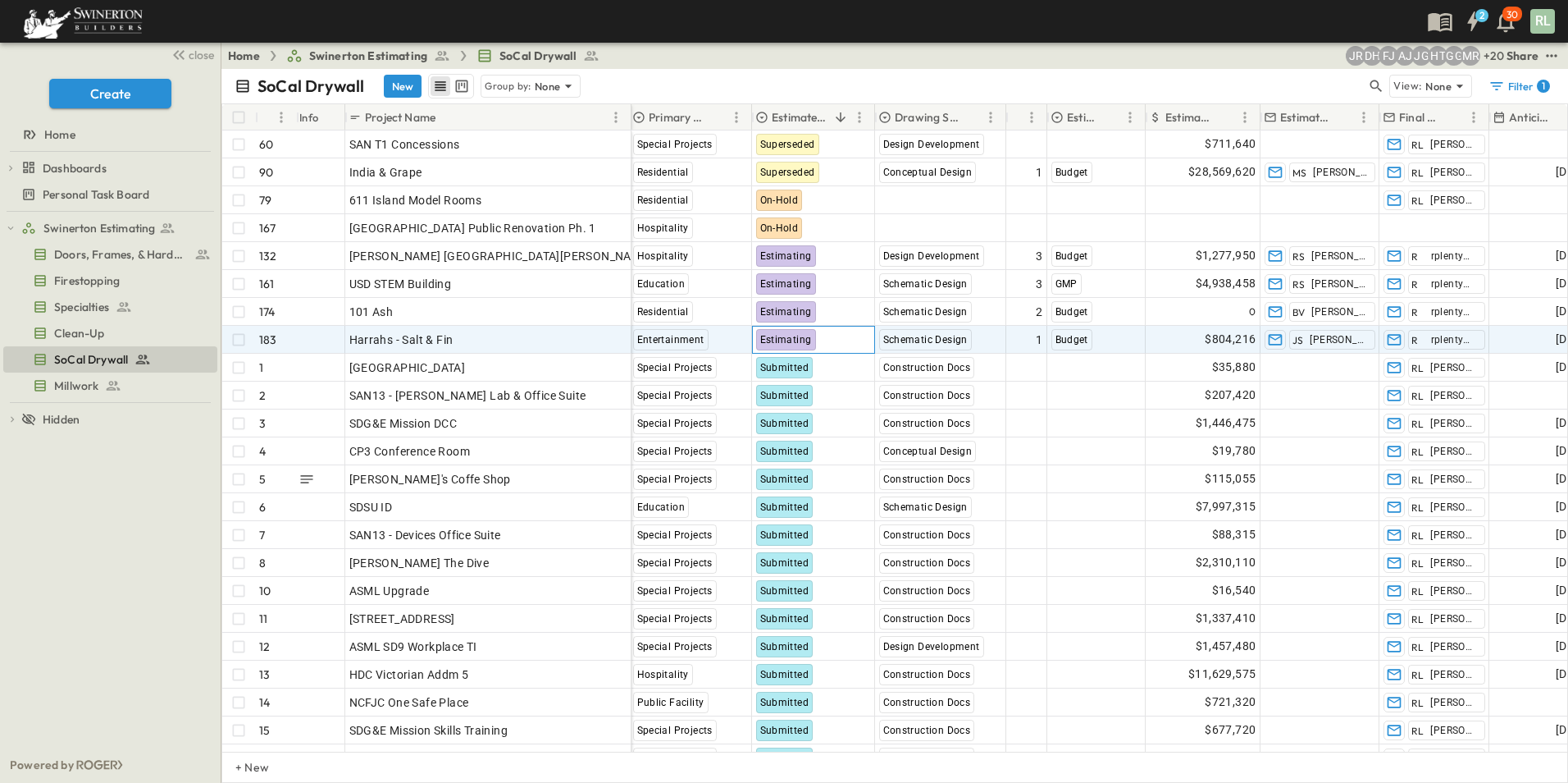
click at [789, 334] on span "Estimating" at bounding box center [786, 339] width 52 height 12
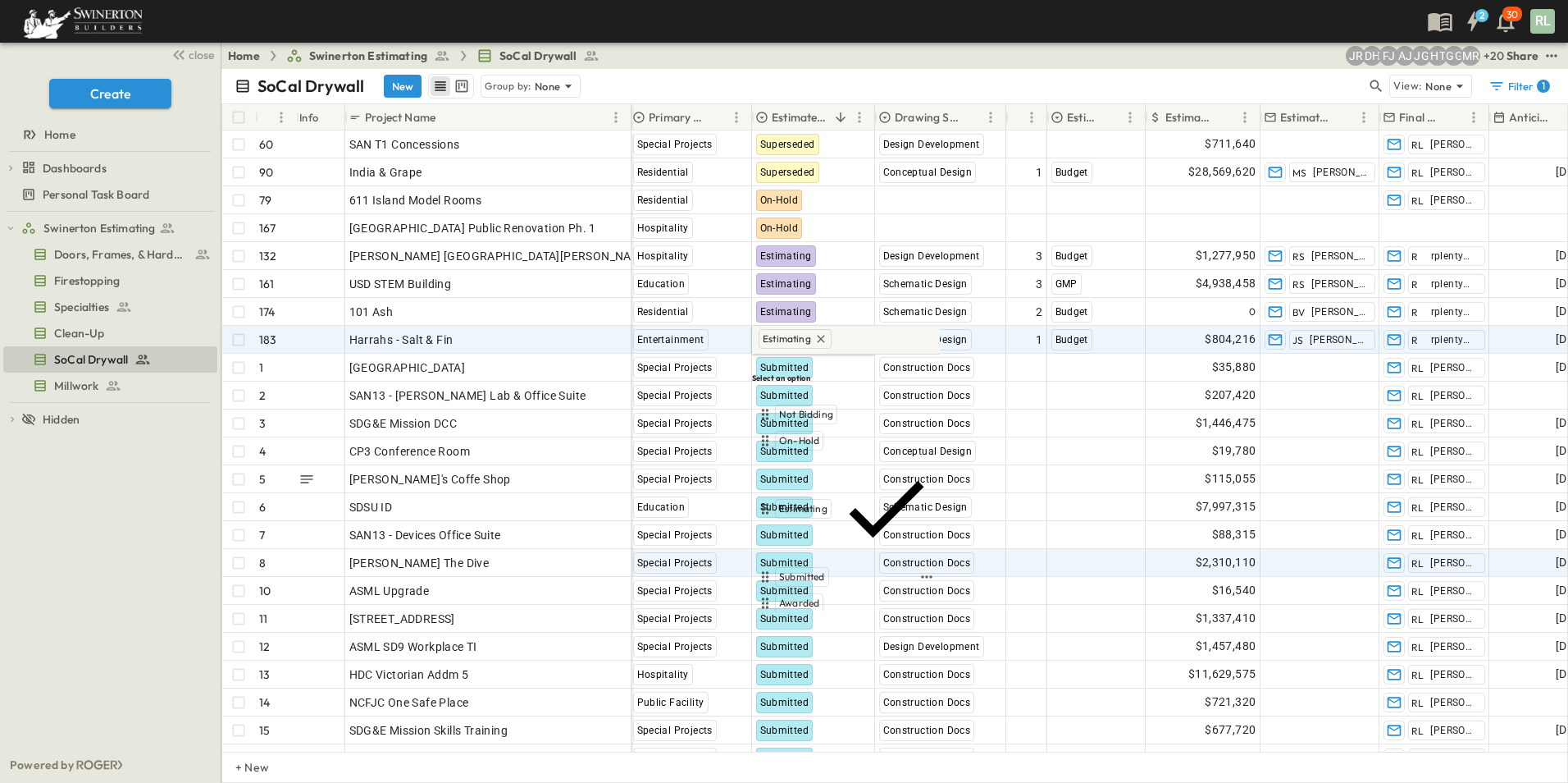
click at [808, 570] on span "Submitted" at bounding box center [802, 576] width 46 height 13
